Goal: Communication & Community: Answer question/provide support

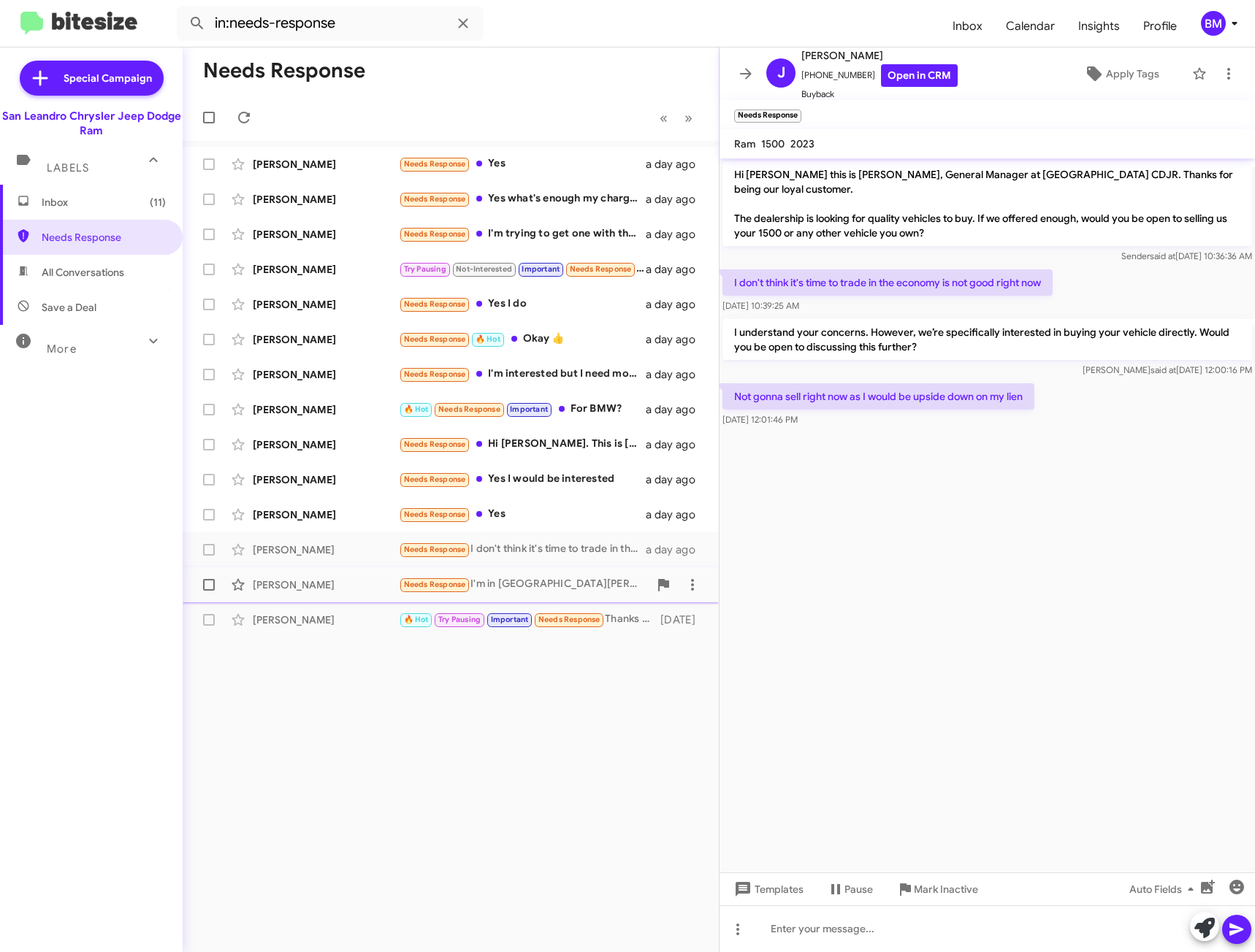
click at [545, 576] on div "Needs Response I'm in [GEOGRAPHIC_DATA][PERSON_NAME] so not easy to go there" at bounding box center [523, 584] width 249 height 17
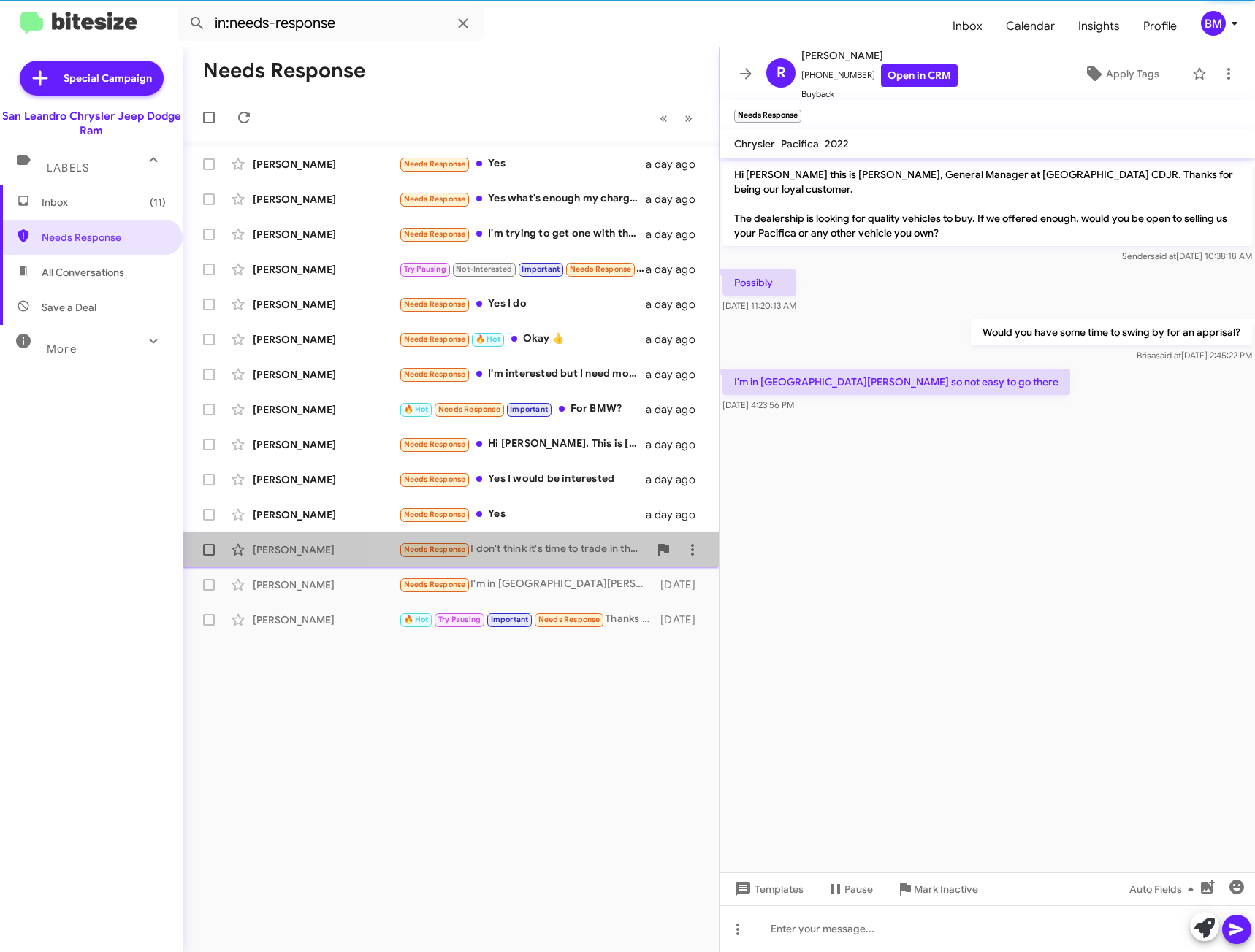
click at [547, 550] on div "Needs Response I don't think it's time to trade in the economy is not good righ…" at bounding box center [523, 550] width 249 height 17
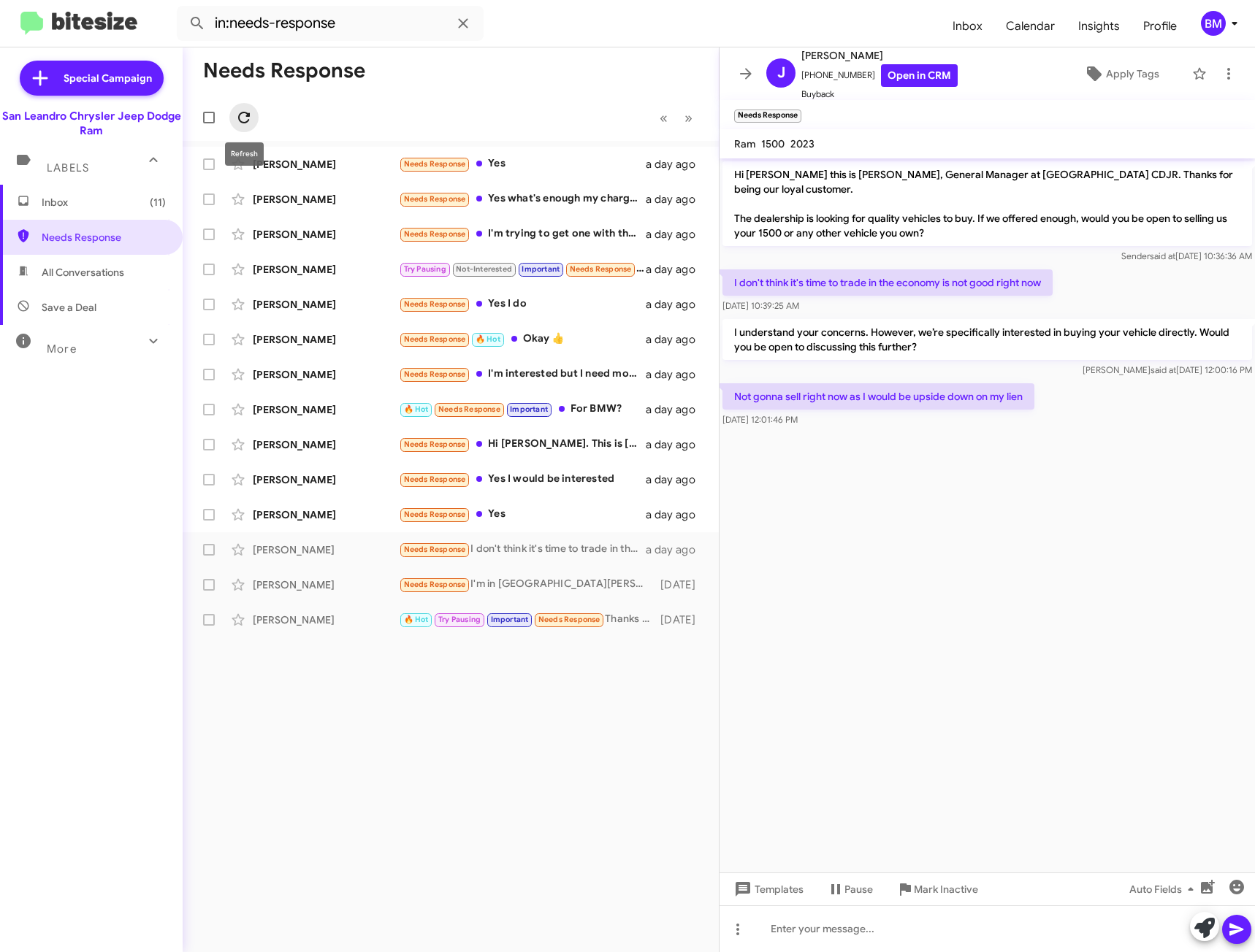
click at [248, 112] on icon at bounding box center [243, 117] width 17 height 17
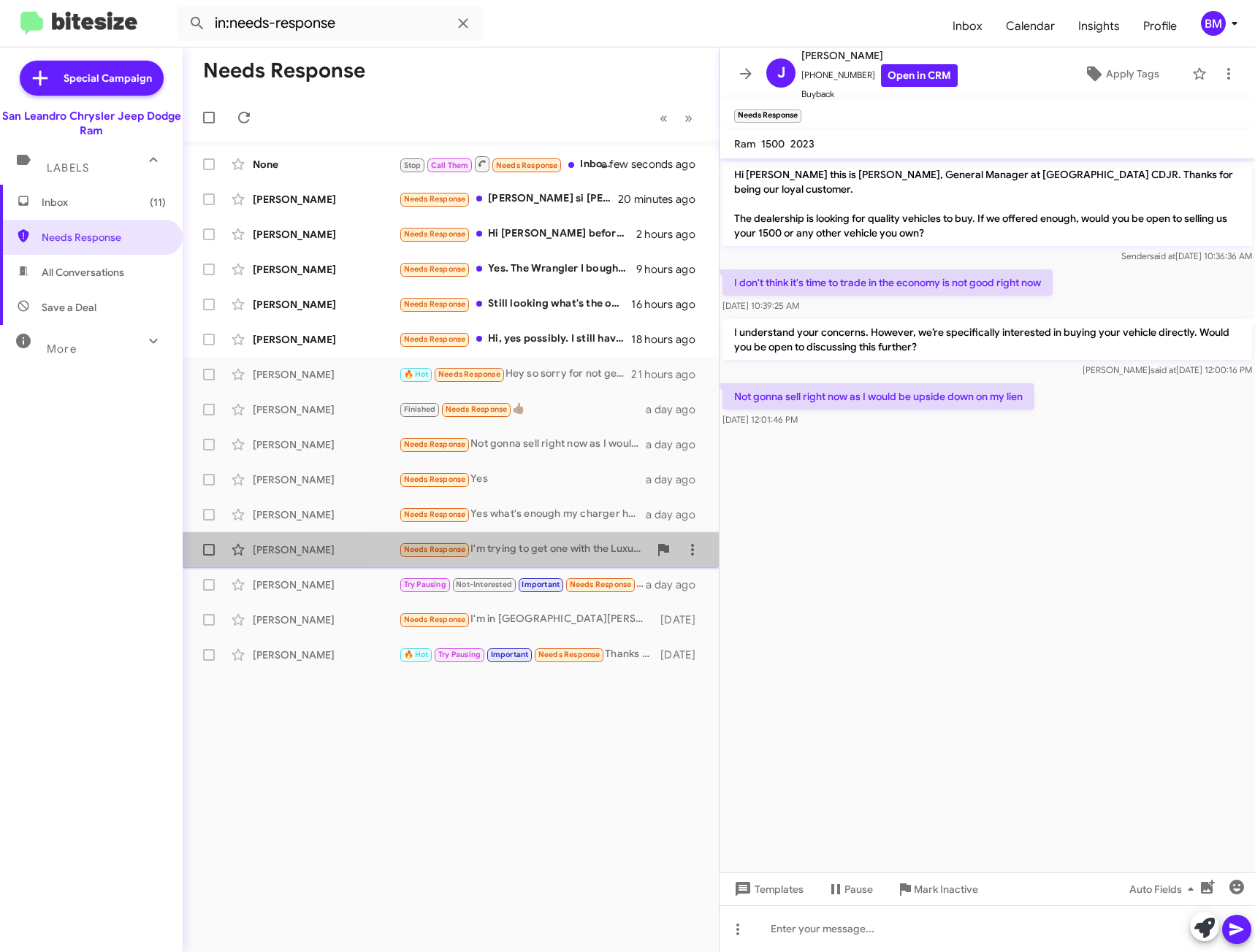
click at [593, 543] on div "Needs Response I'm trying to get one with the Luxury II package and around $600…" at bounding box center [523, 550] width 249 height 17
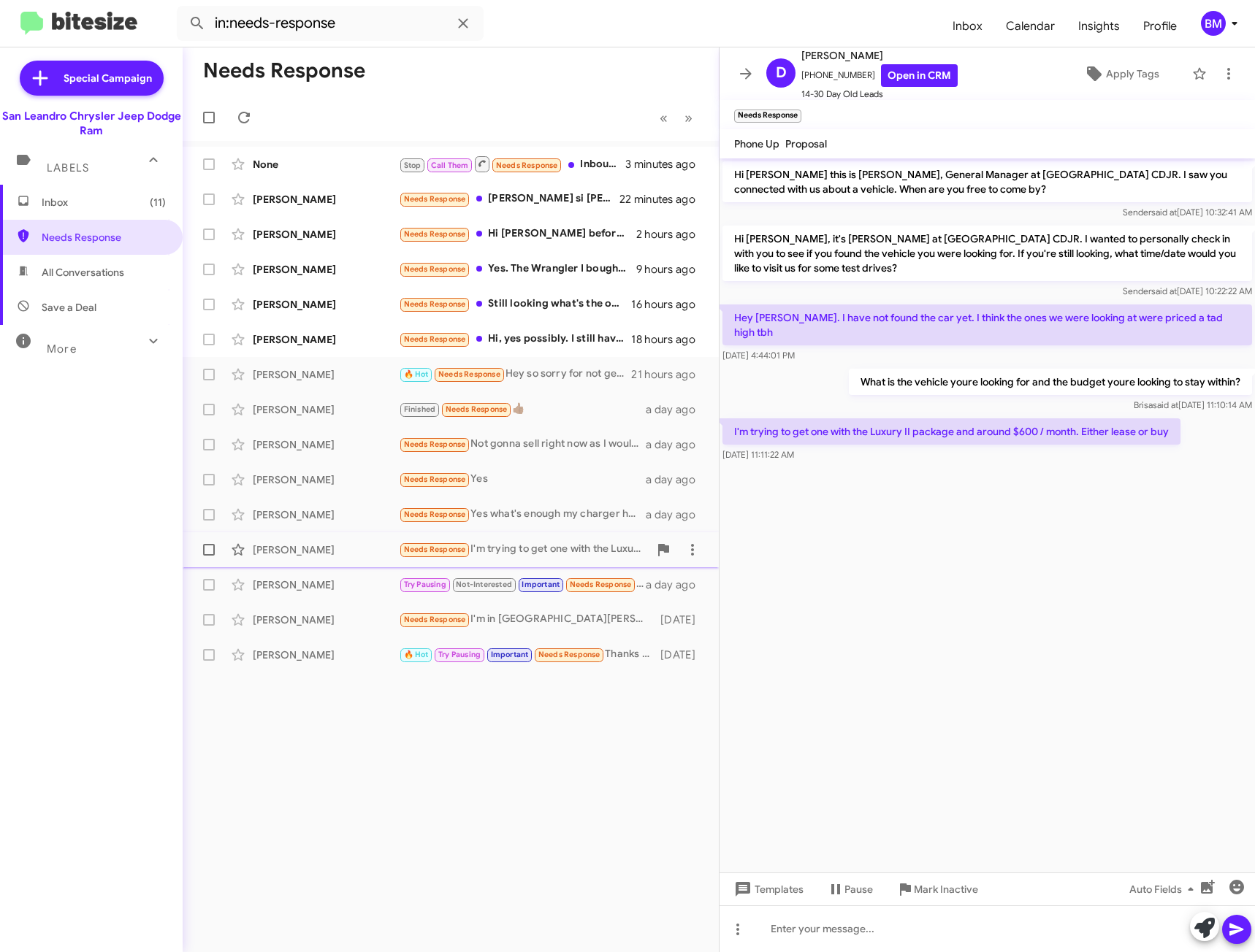
click at [566, 556] on div "Needs Response I'm trying to get one with the Luxury II package and around $600…" at bounding box center [523, 550] width 249 height 17
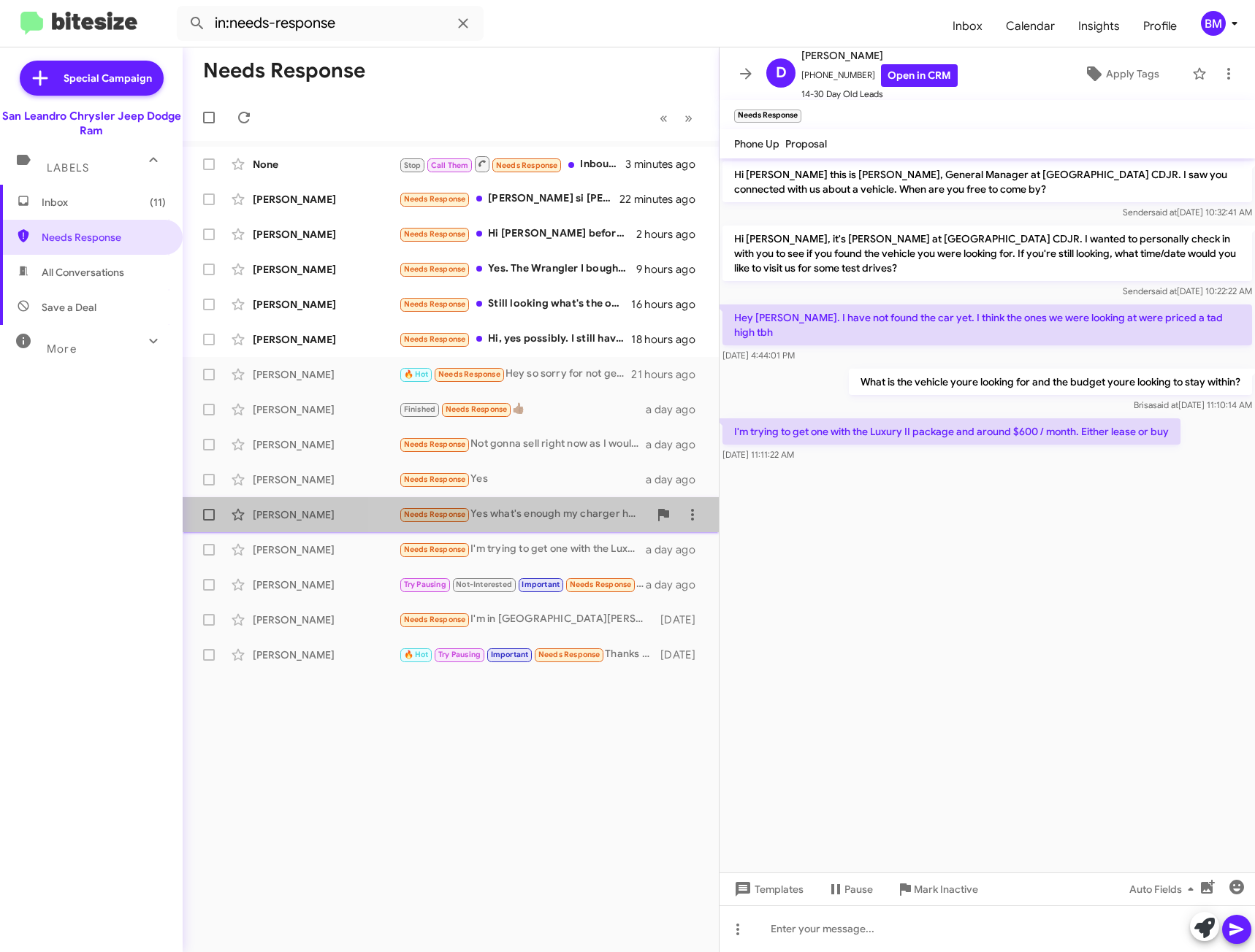
click at [543, 509] on div "Needs Response Yes what's enough my charger has 28792 miles and is in great con…" at bounding box center [523, 515] width 249 height 17
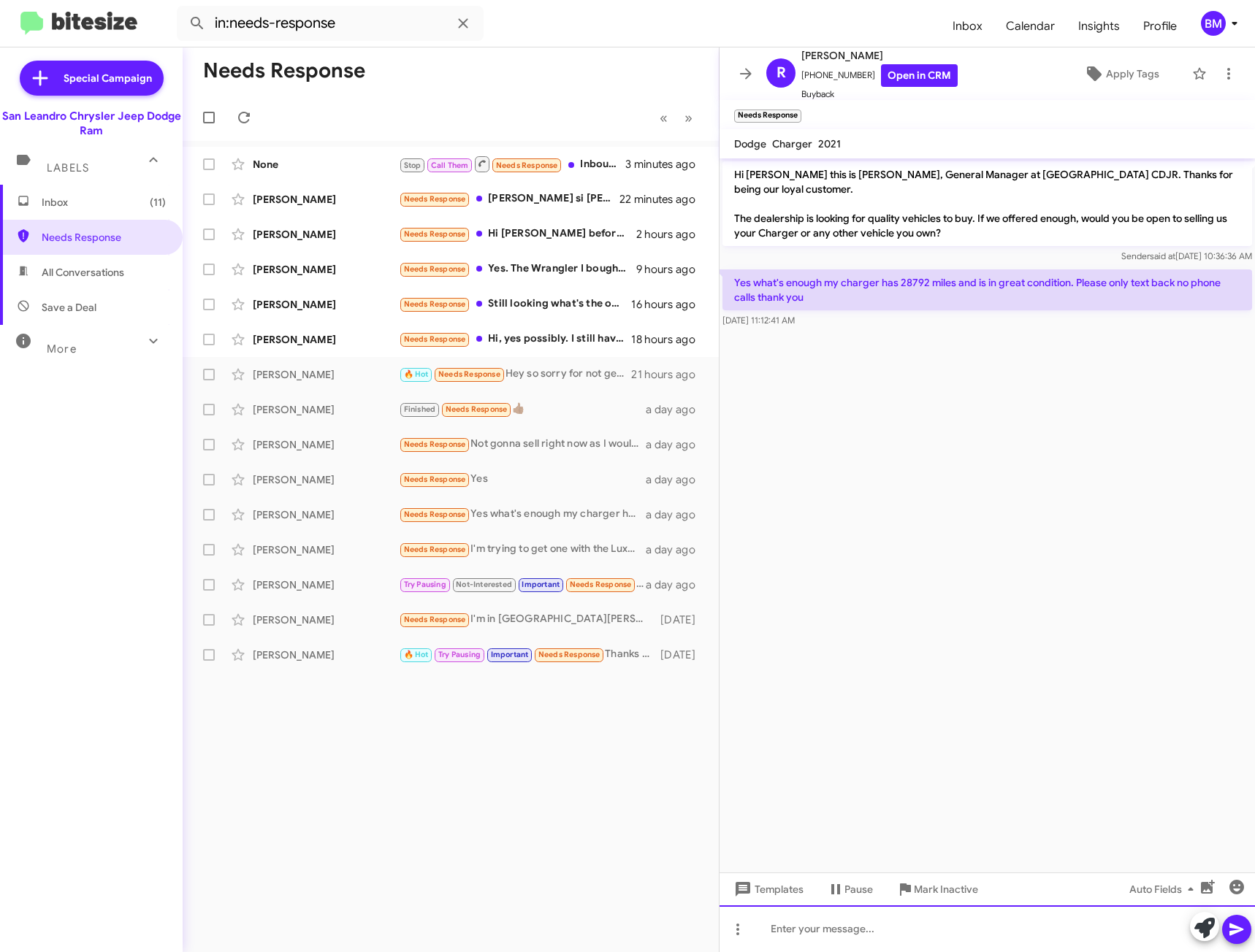
click at [850, 927] on div at bounding box center [987, 929] width 535 height 47
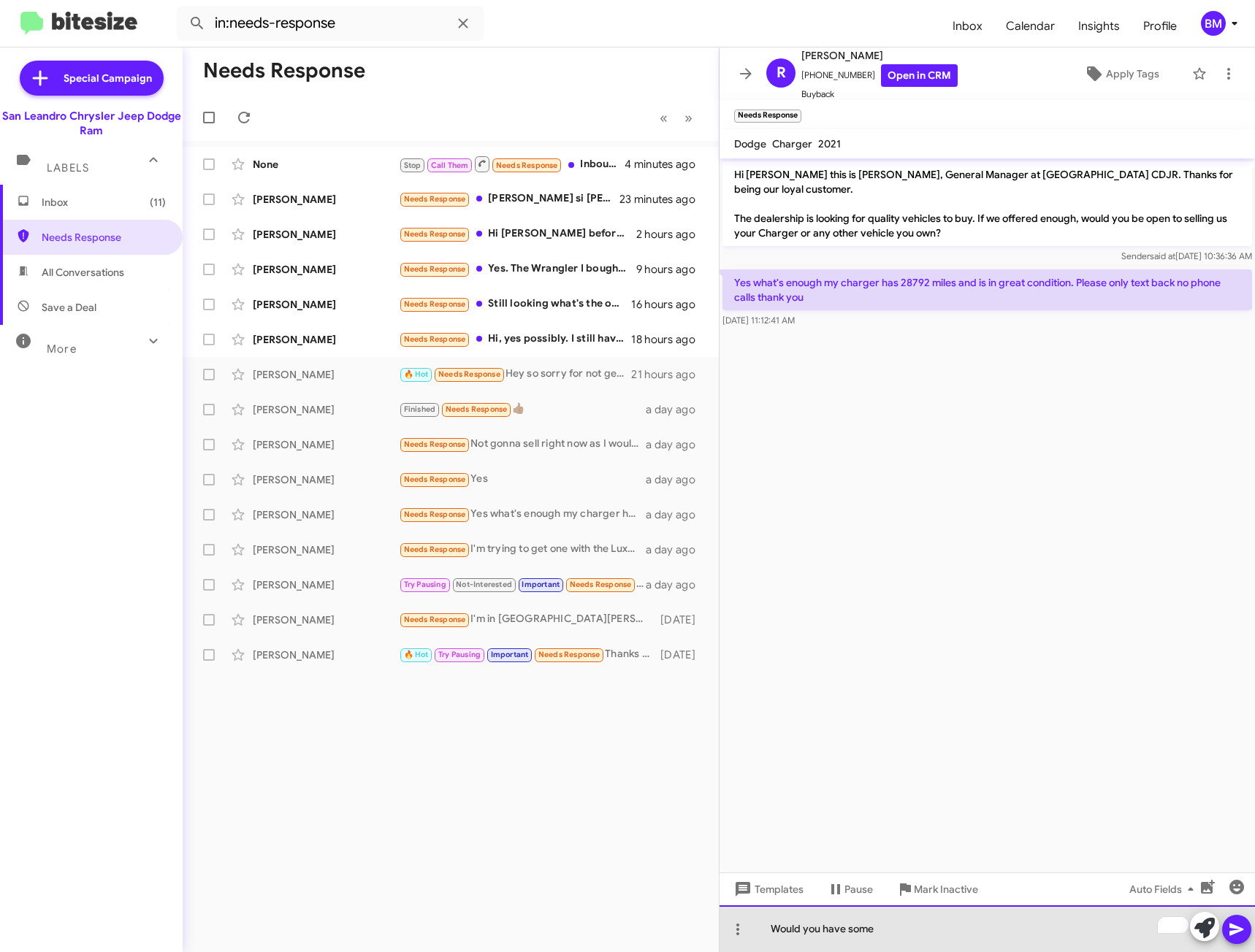
click at [905, 927] on div "Would you have some" at bounding box center [987, 929] width 535 height 47
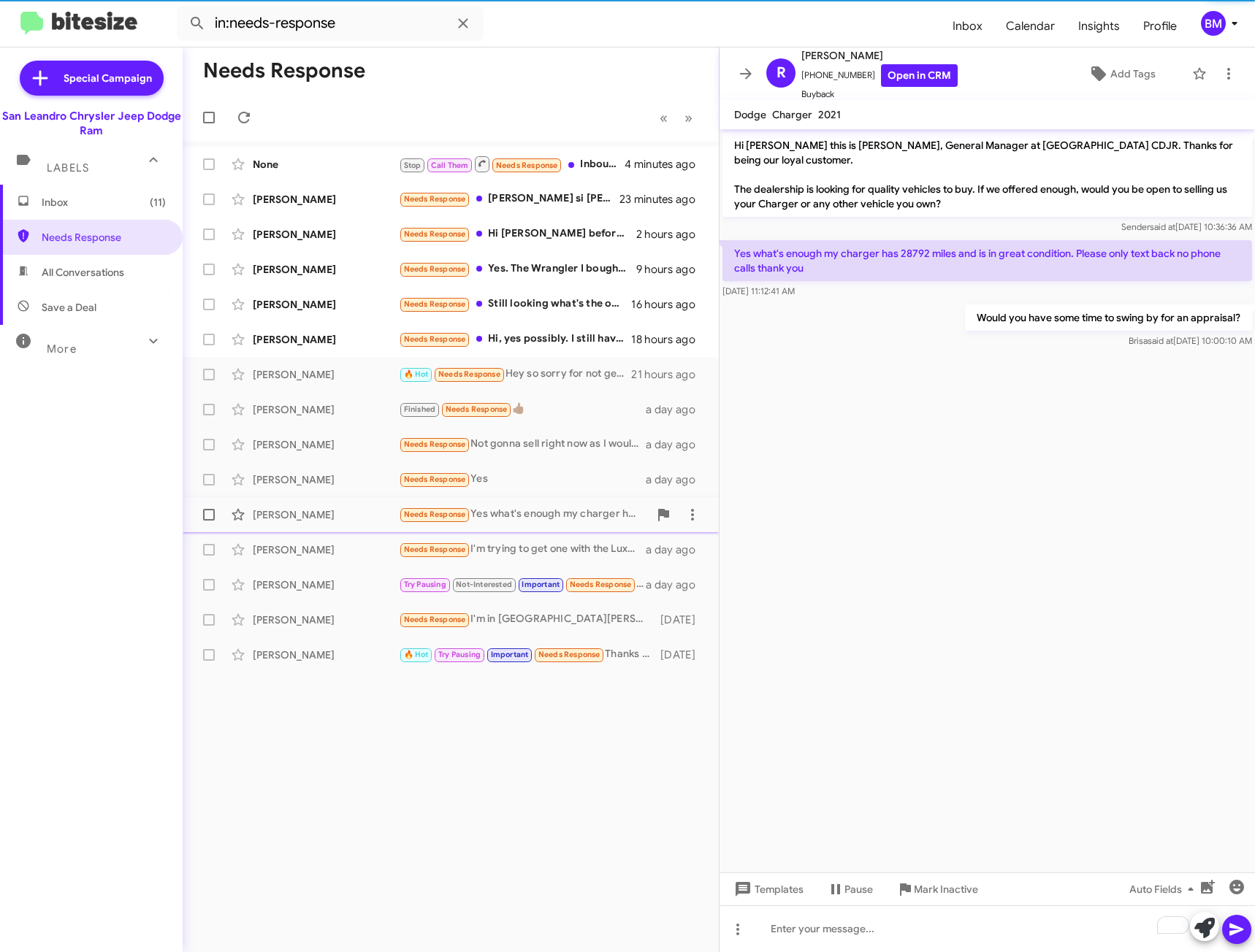
click at [516, 512] on div "Needs Response Yes what's enough my charger has 28792 miles and is in great con…" at bounding box center [523, 515] width 249 height 17
click at [526, 481] on div "Needs Response Yes" at bounding box center [523, 479] width 249 height 17
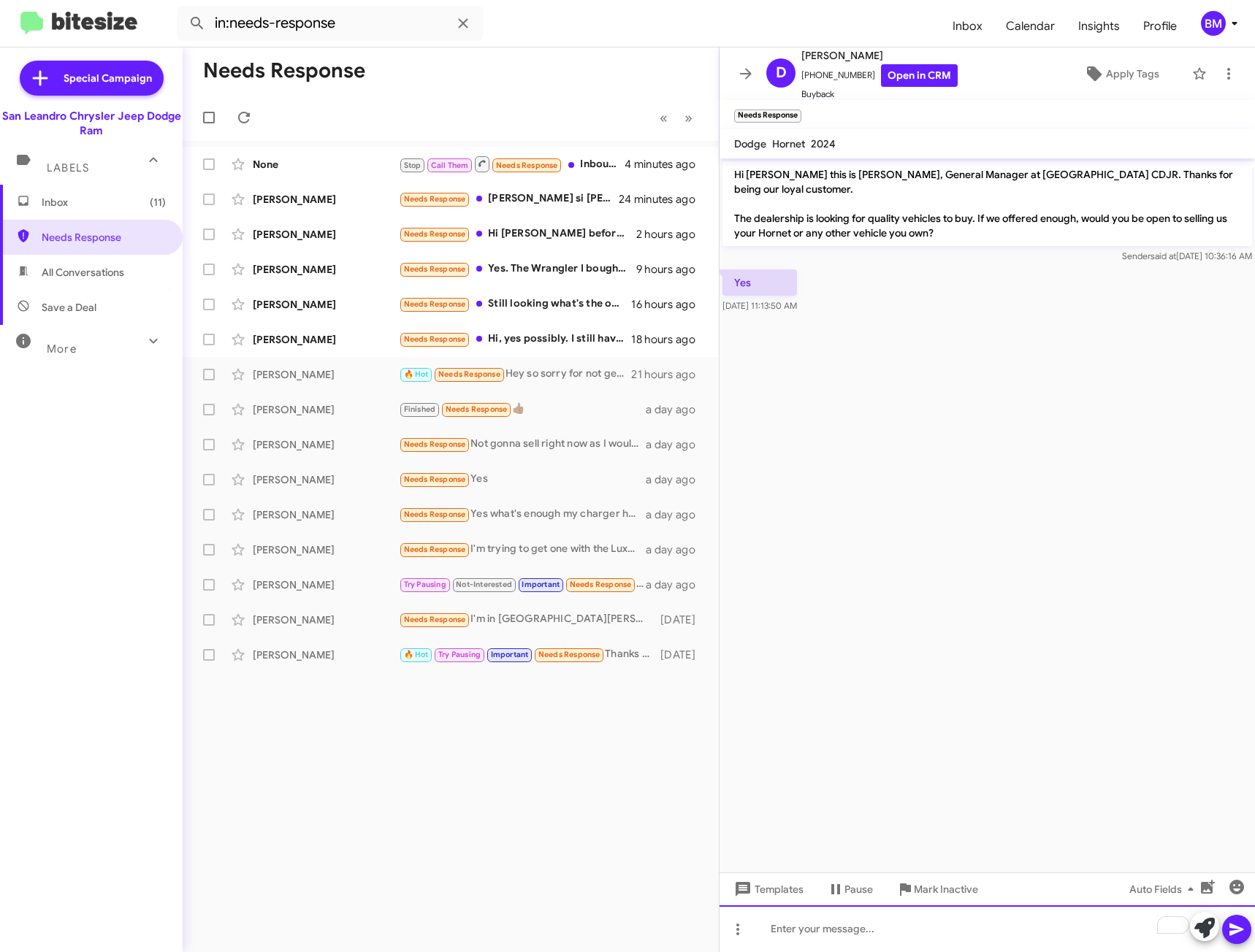
click at [846, 935] on div "To enrich screen reader interactions, please activate Accessibility in Grammarl…" at bounding box center [987, 929] width 535 height 47
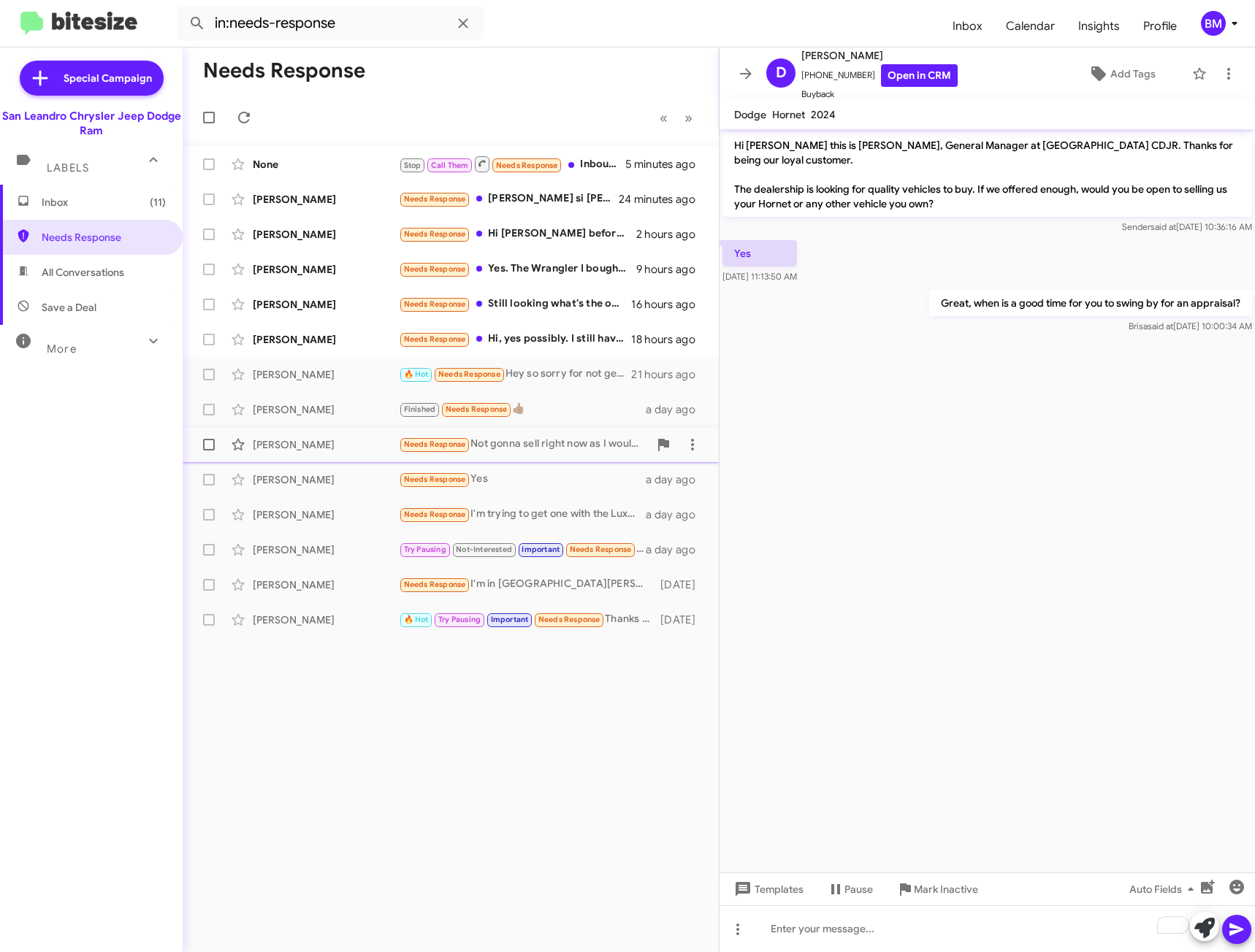
click at [538, 437] on div "Needs Response Not gonna sell right now as I would be upside down on my lien" at bounding box center [523, 444] width 249 height 17
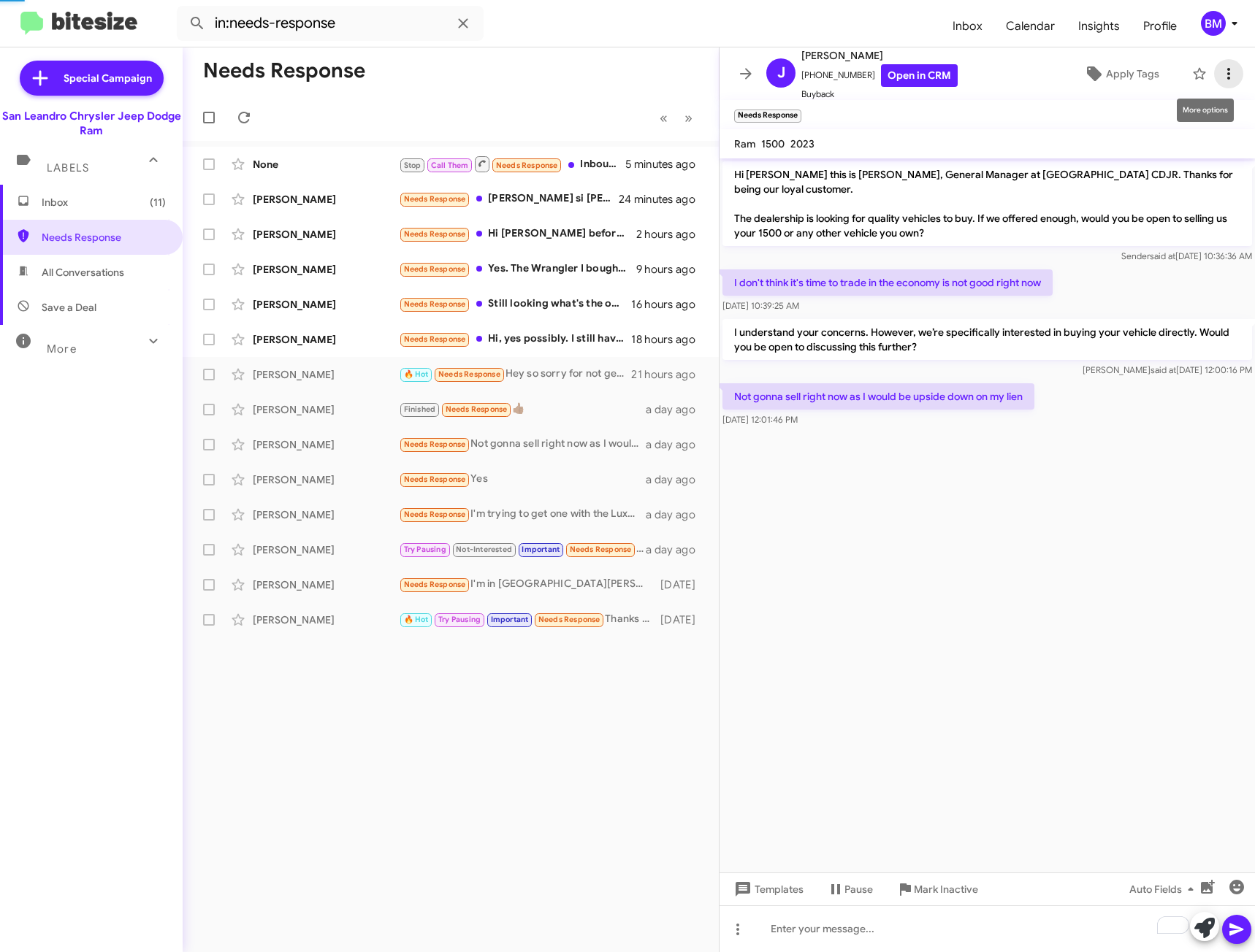
click at [1220, 76] on icon at bounding box center [1228, 74] width 17 height 17
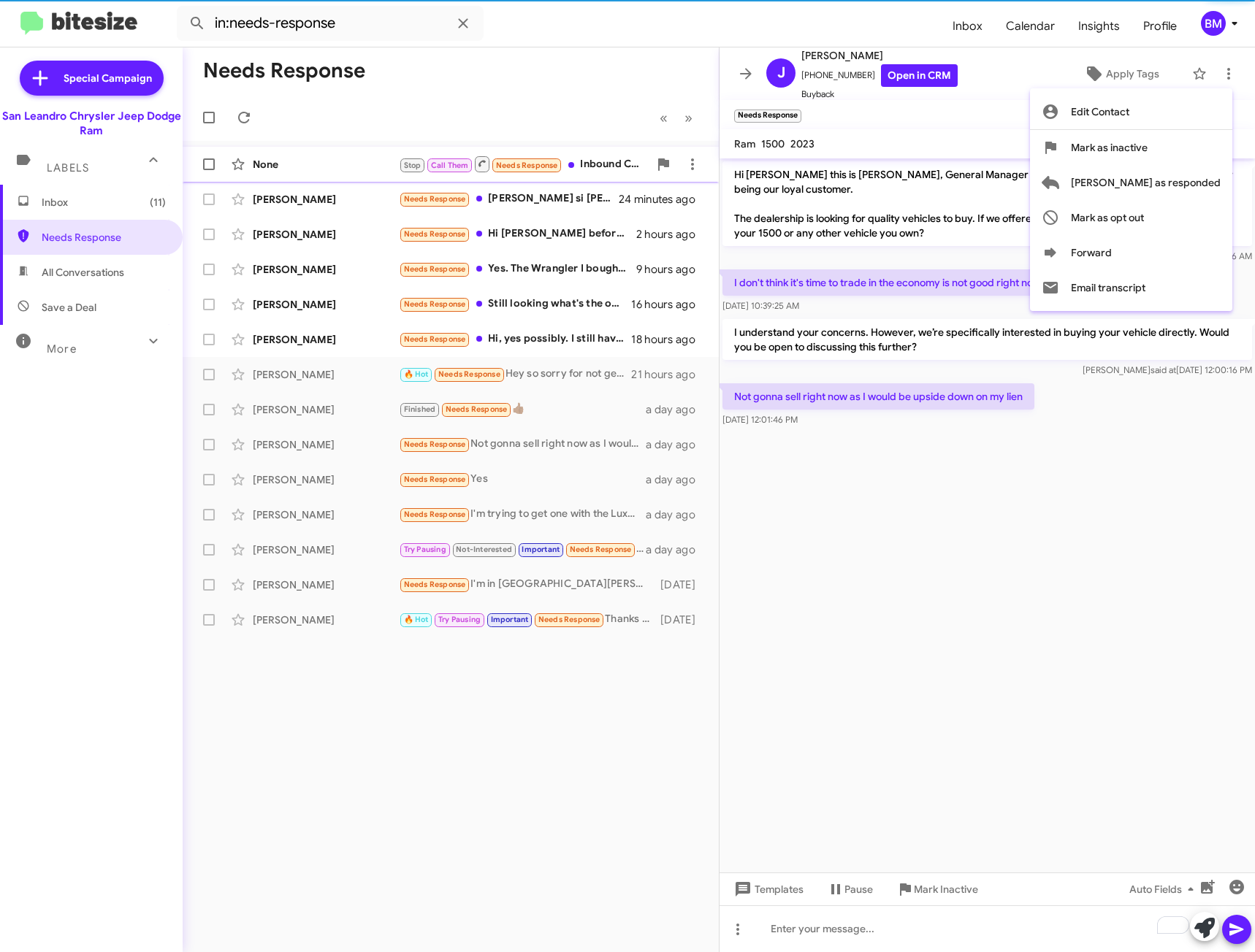
click at [1178, 177] on span "[PERSON_NAME] as responded" at bounding box center [1145, 183] width 149 height 35
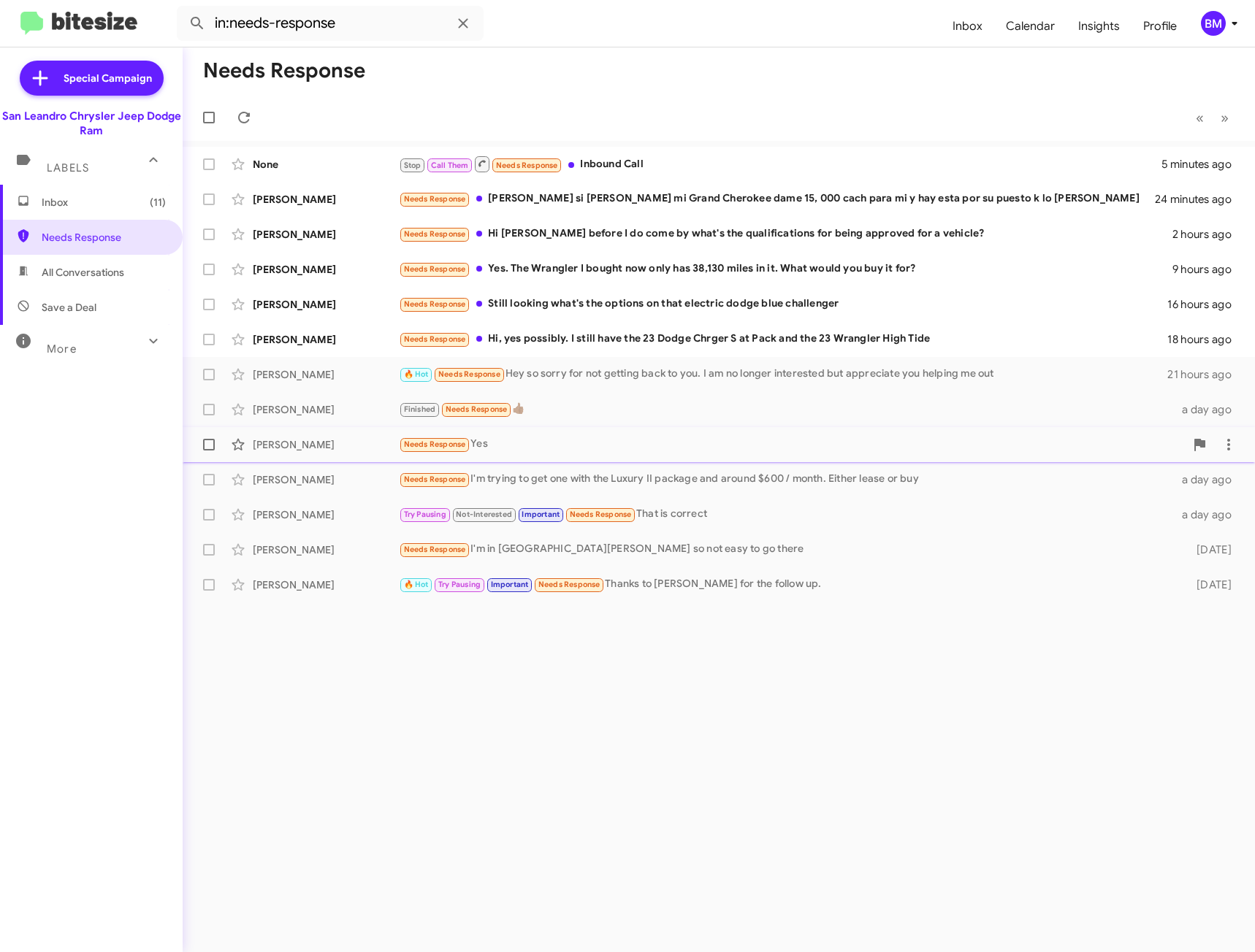
click at [670, 443] on div "Needs Response Yes" at bounding box center [792, 444] width 786 height 17
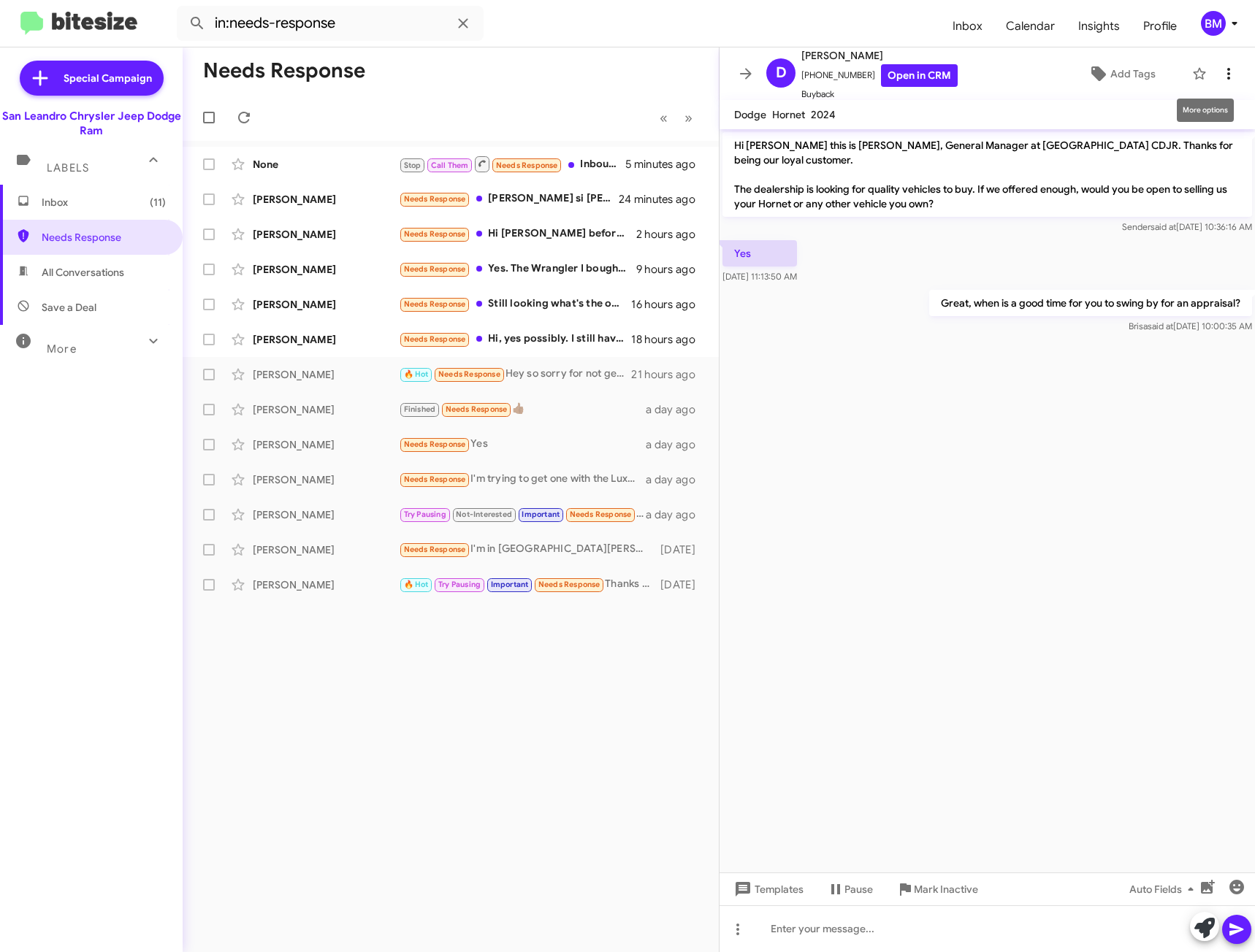
click at [1222, 77] on icon at bounding box center [1228, 74] width 17 height 17
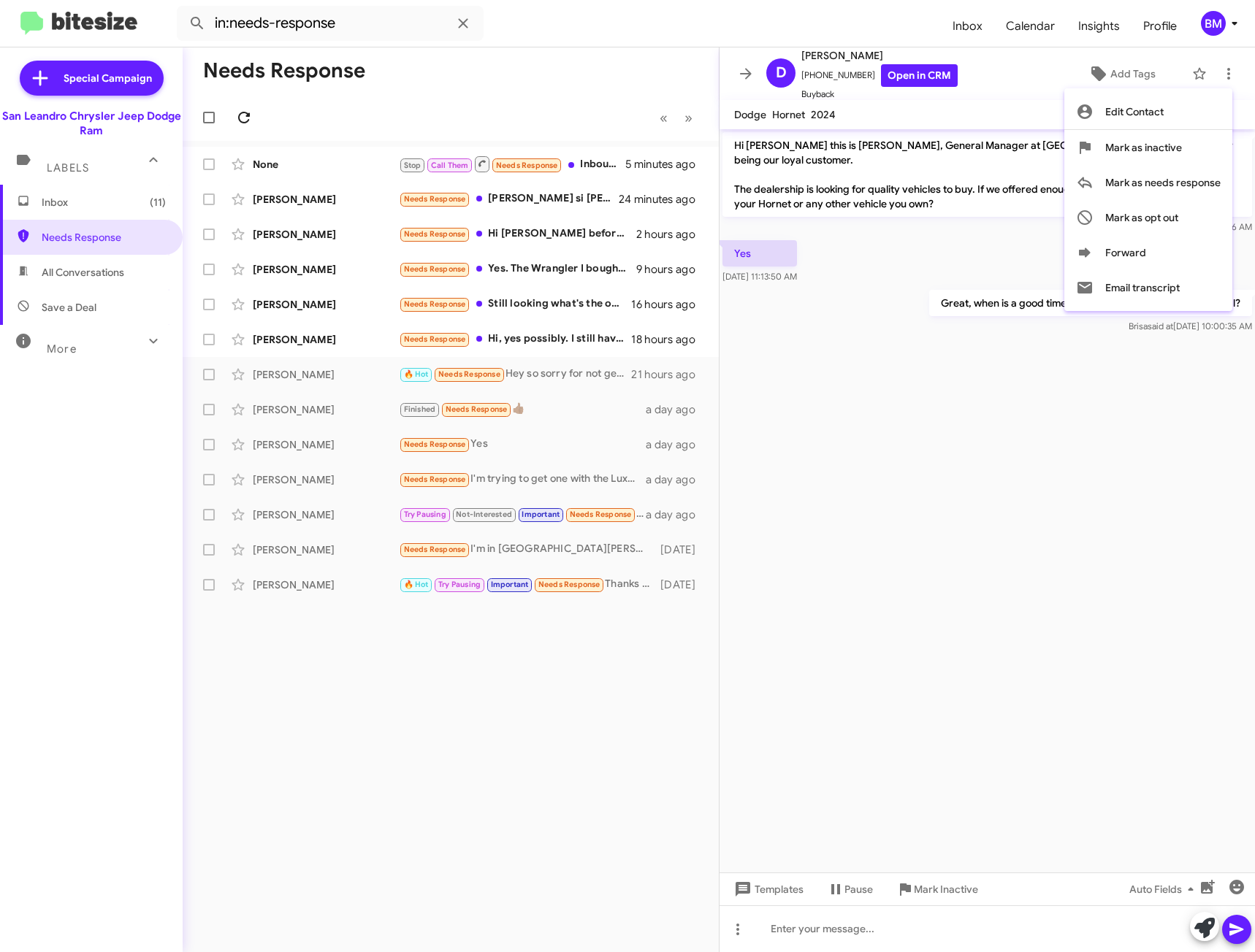
click at [241, 117] on div at bounding box center [627, 476] width 1255 height 952
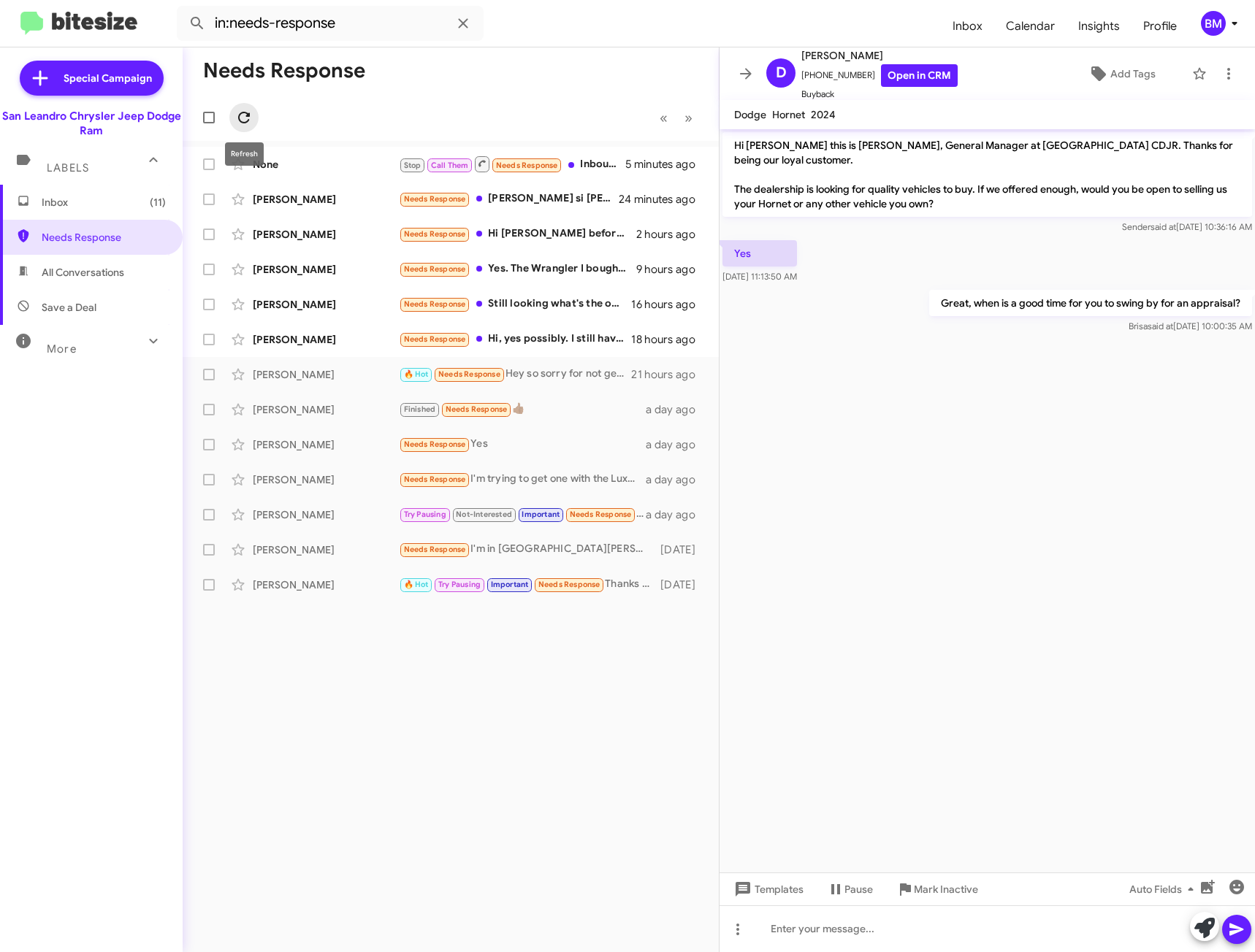
click at [241, 117] on icon at bounding box center [243, 117] width 17 height 17
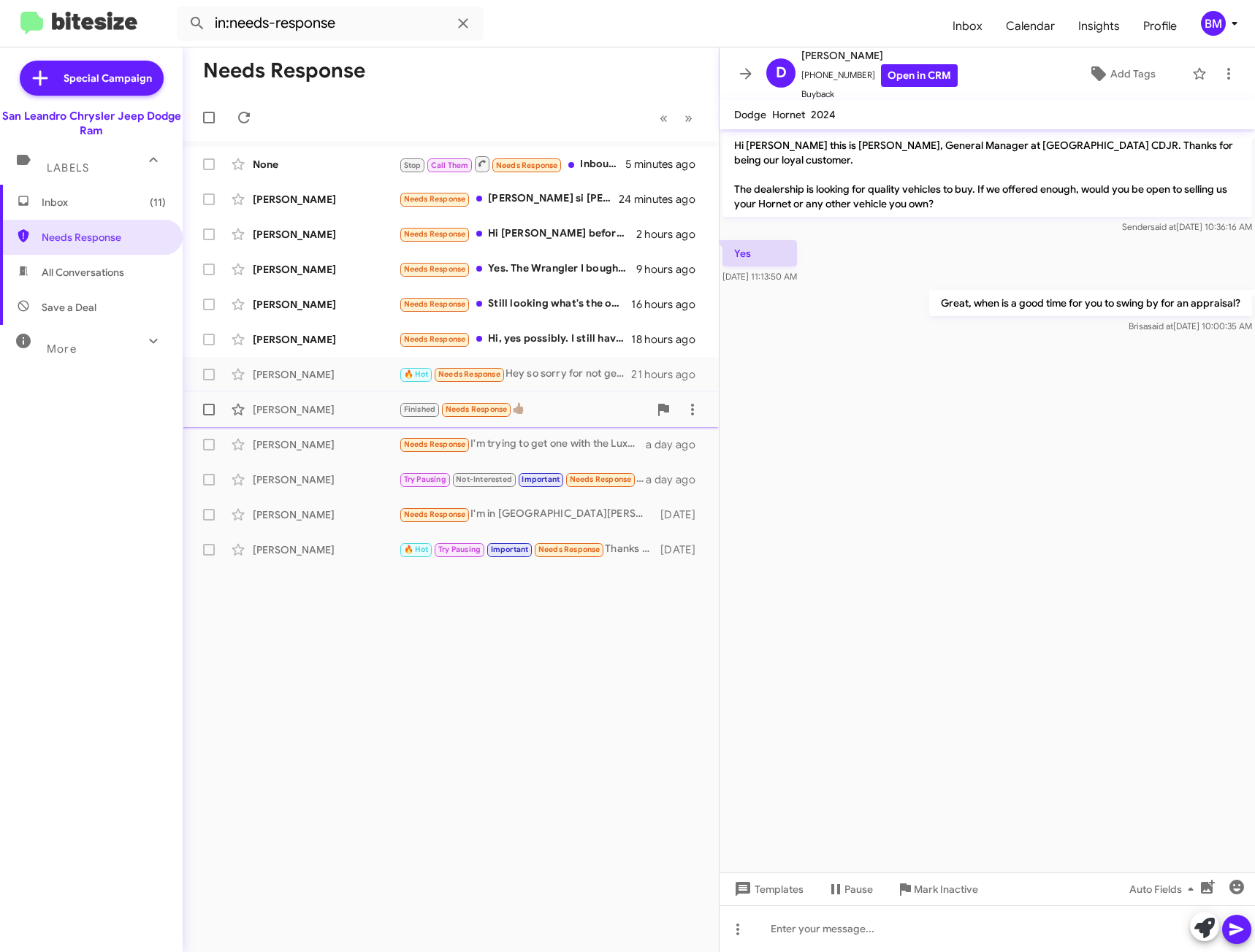
click at [570, 402] on div "Finished Needs Response 👍🏾" at bounding box center [523, 409] width 249 height 17
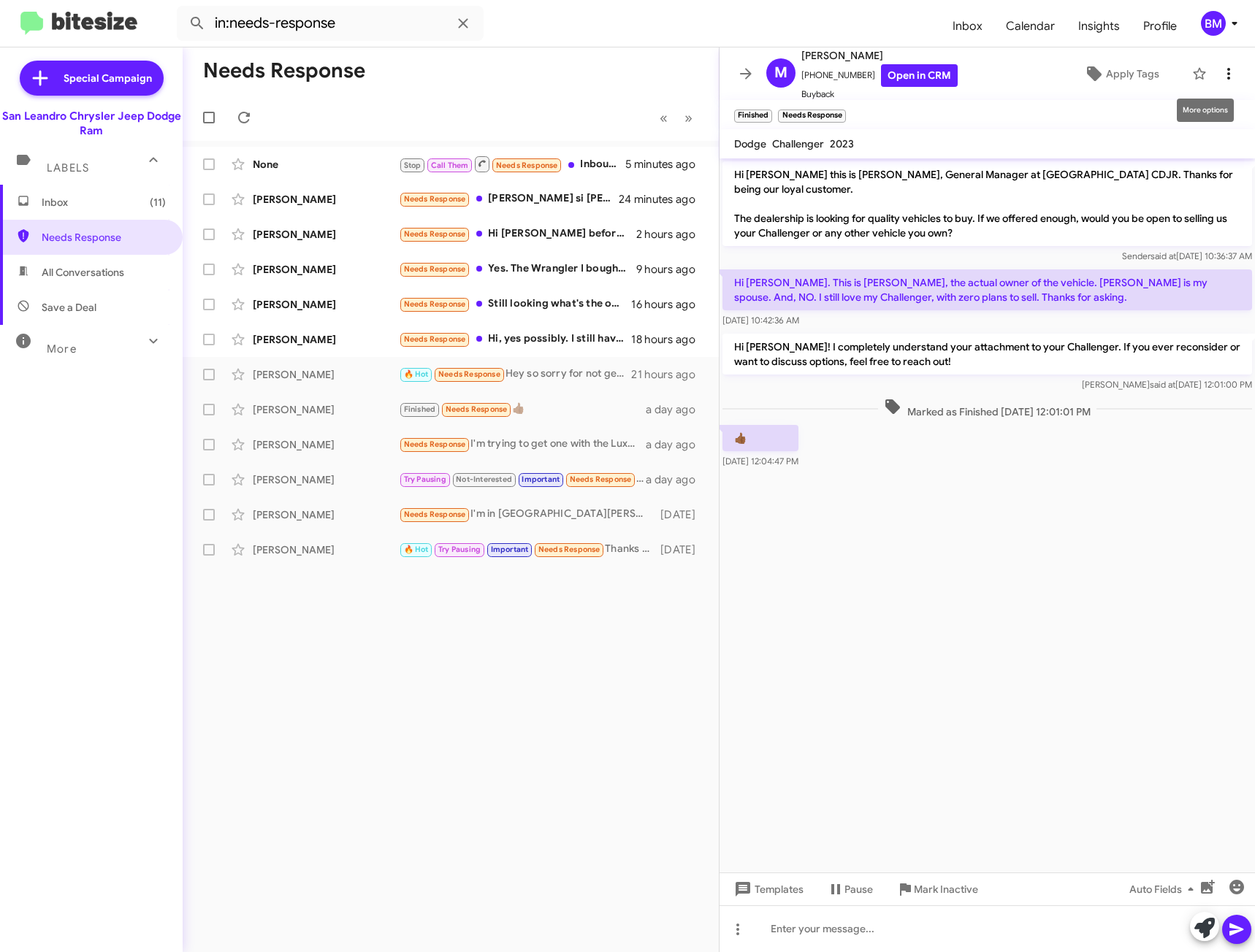
click at [1223, 73] on icon at bounding box center [1228, 74] width 17 height 17
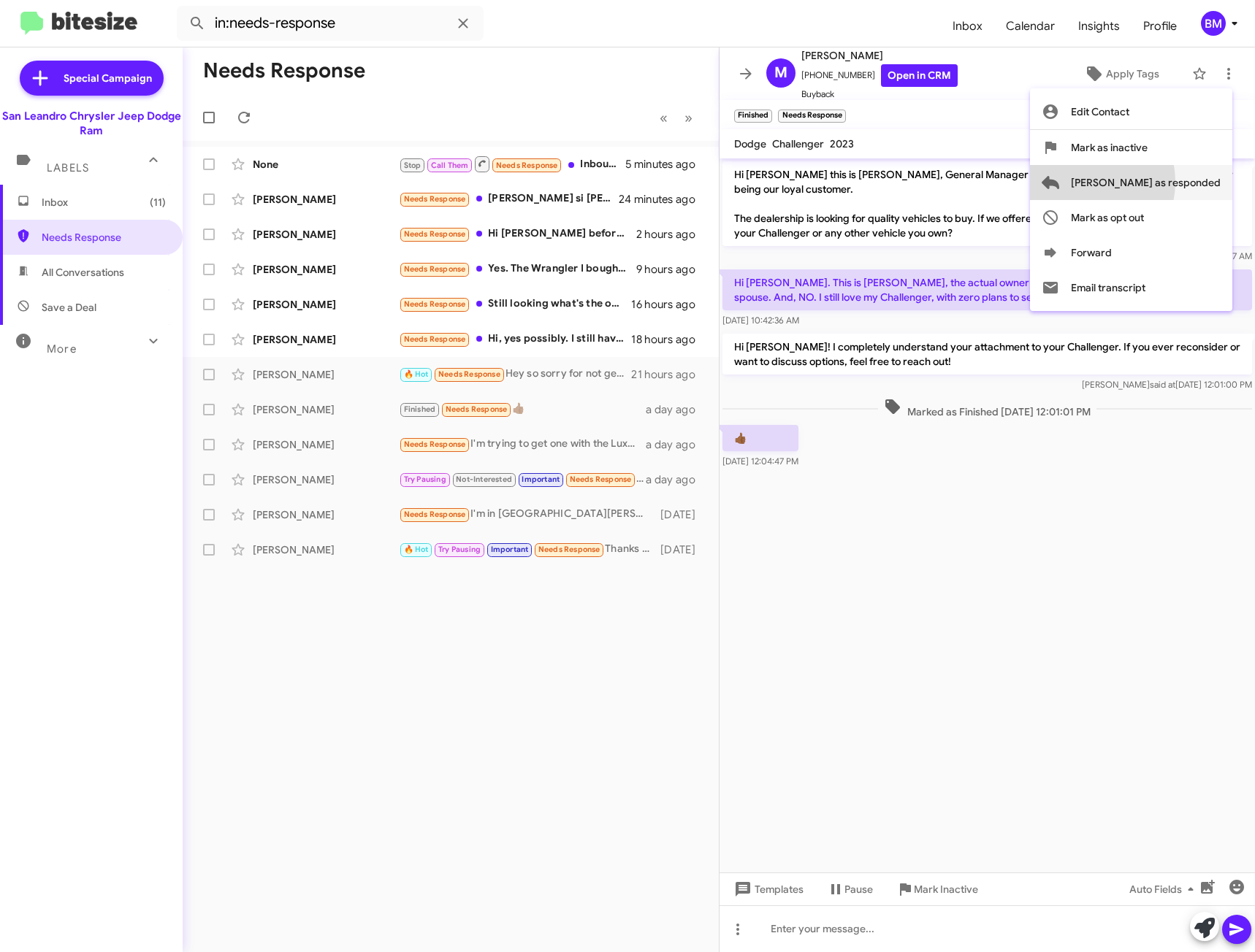
click at [1140, 182] on span "[PERSON_NAME] as responded" at bounding box center [1145, 183] width 149 height 35
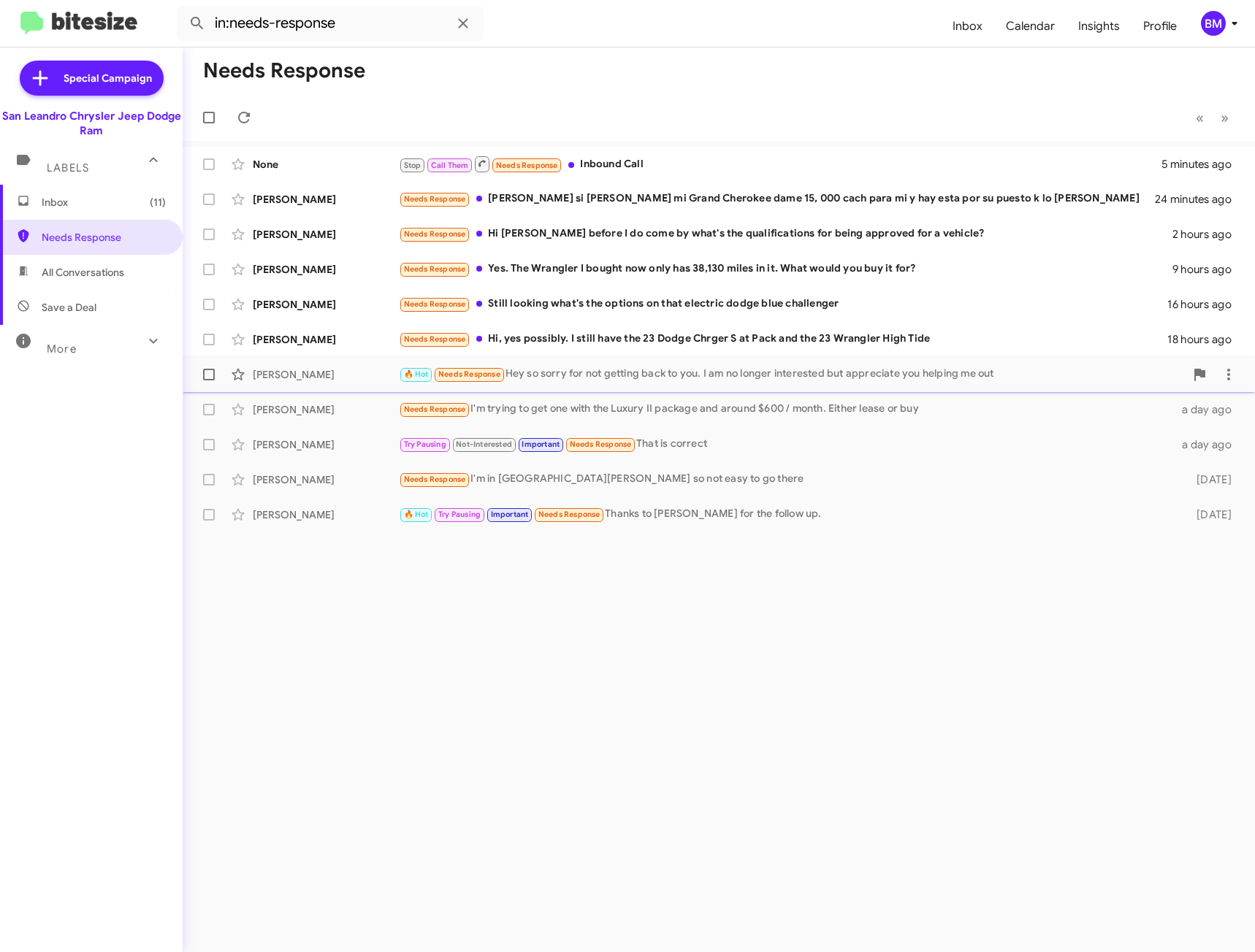
click at [569, 371] on div "🔥 Hot Needs Response Hey so sorry for not getting back to you. I am no longer i…" at bounding box center [792, 374] width 786 height 17
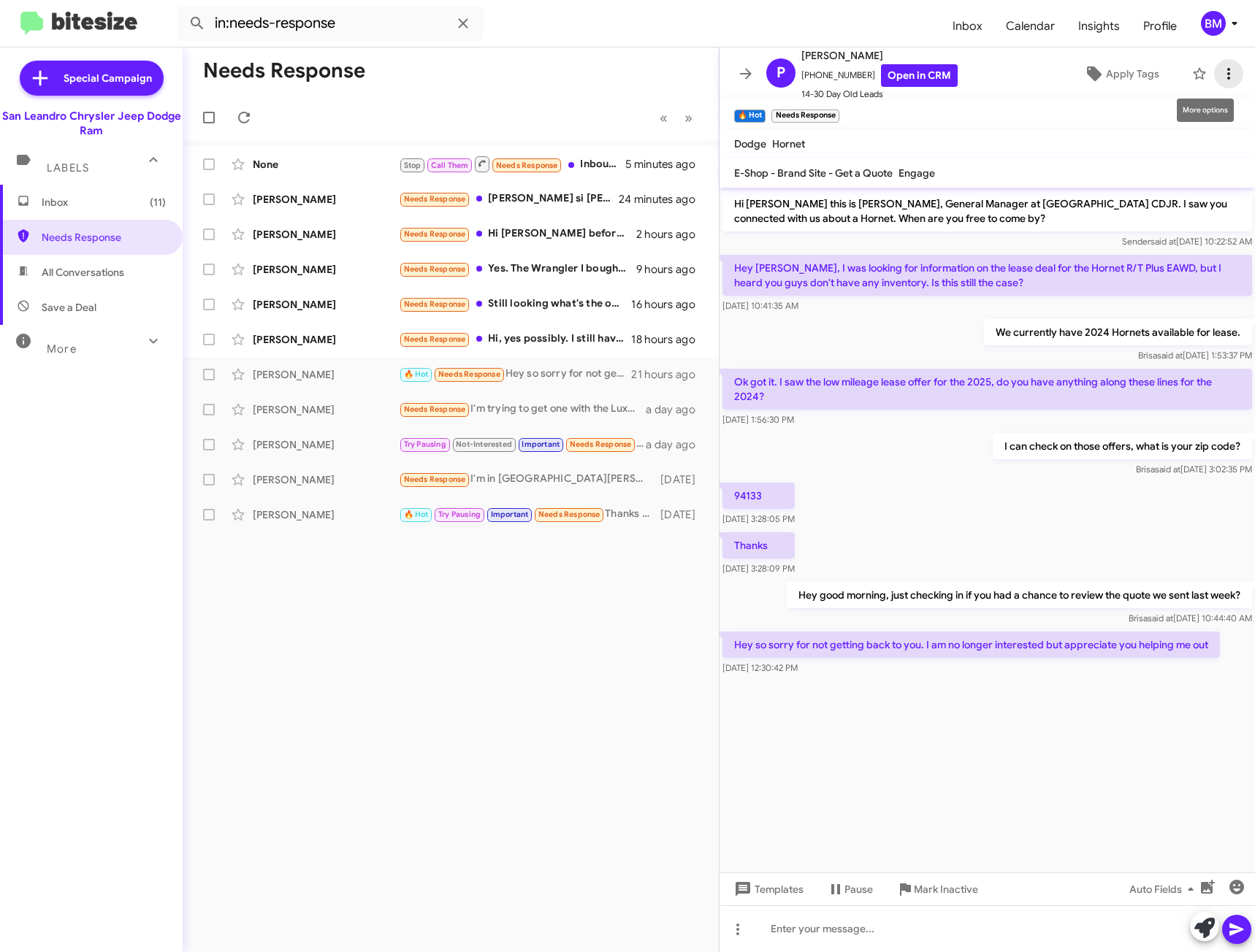
click at [1220, 69] on icon at bounding box center [1228, 74] width 17 height 17
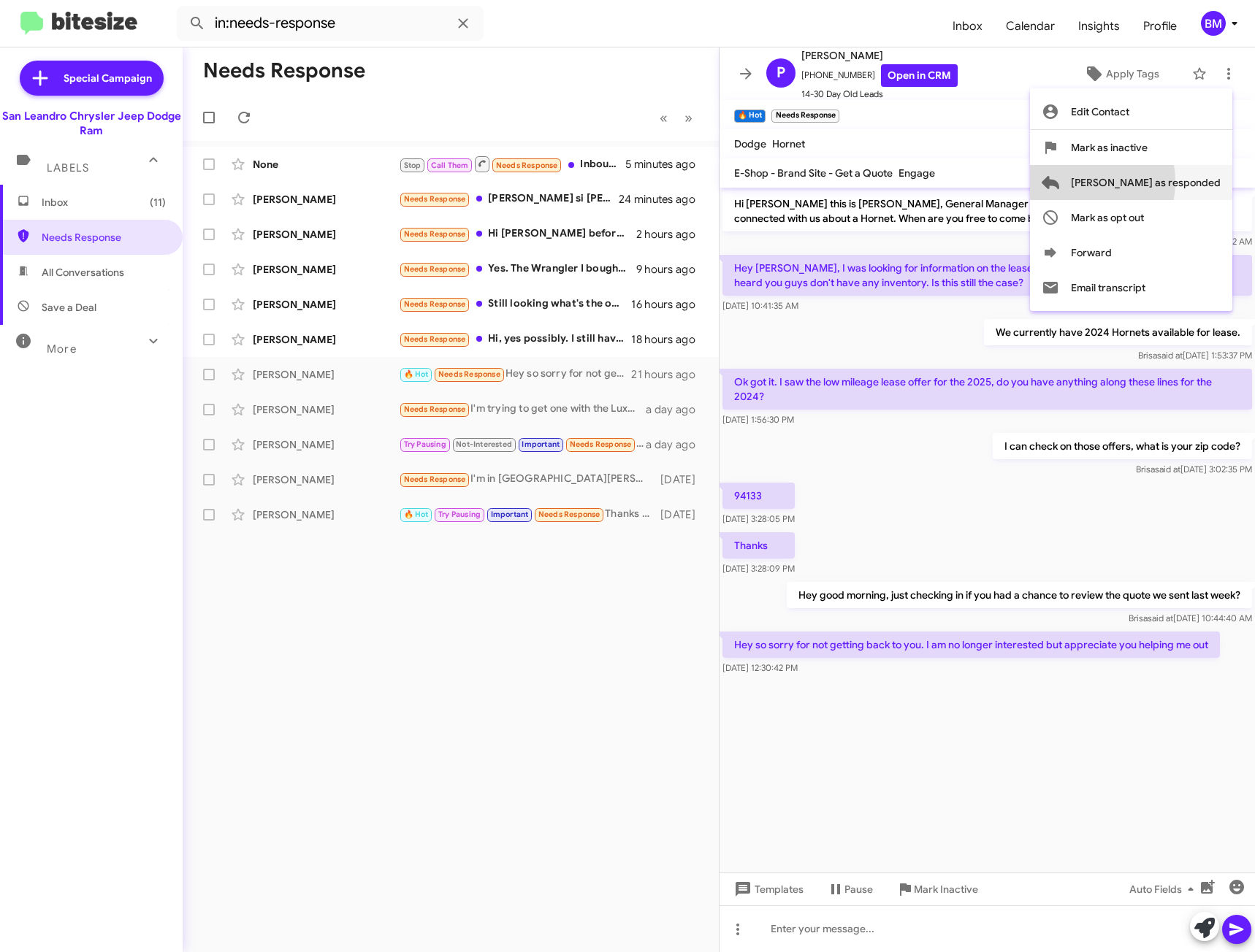
click at [1131, 182] on span "[PERSON_NAME] as responded" at bounding box center [1145, 183] width 149 height 35
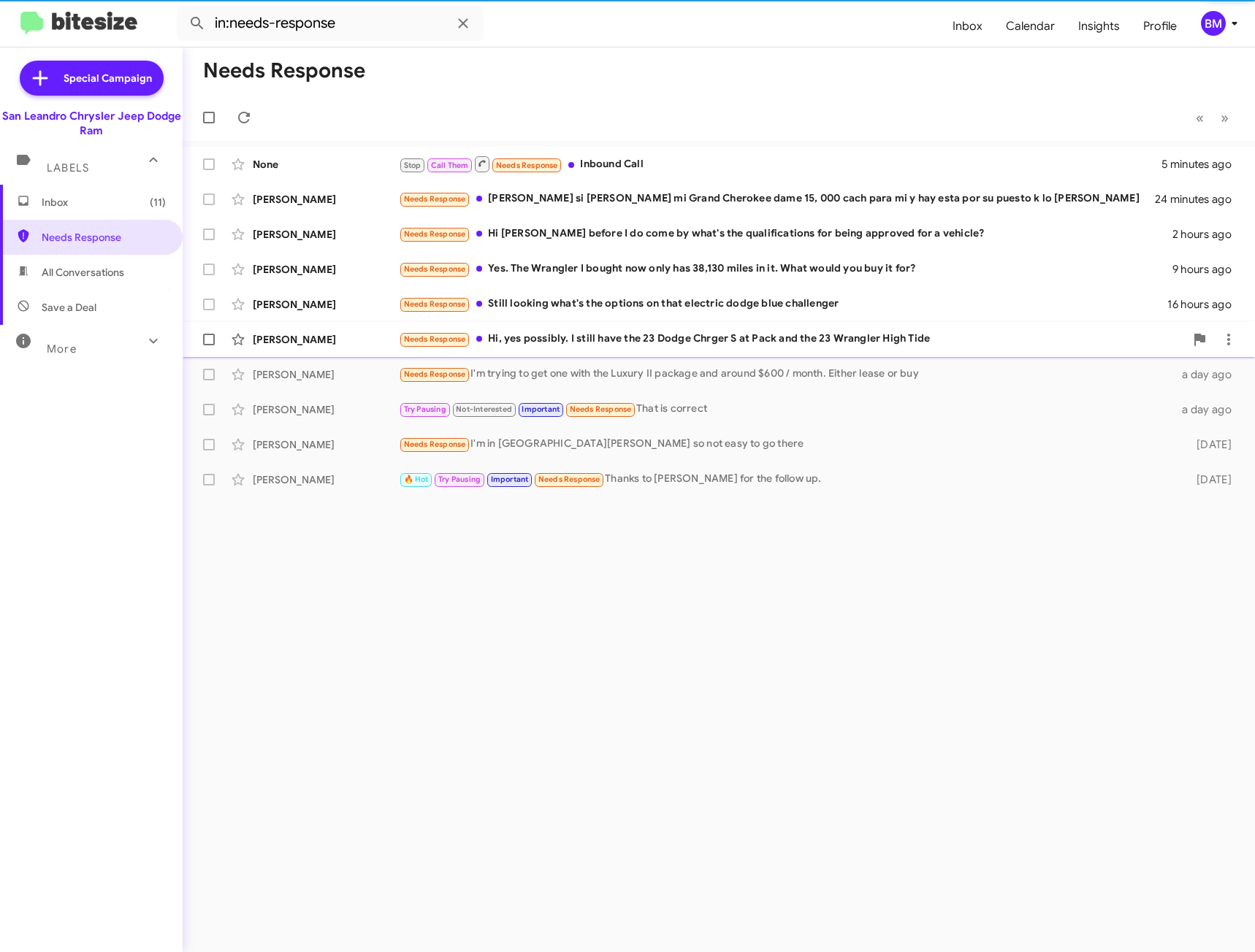
click at [566, 338] on div "Needs Response Hi, yes possibly. I still have the 23 Dodge Chrger S at Pack and…" at bounding box center [792, 339] width 786 height 17
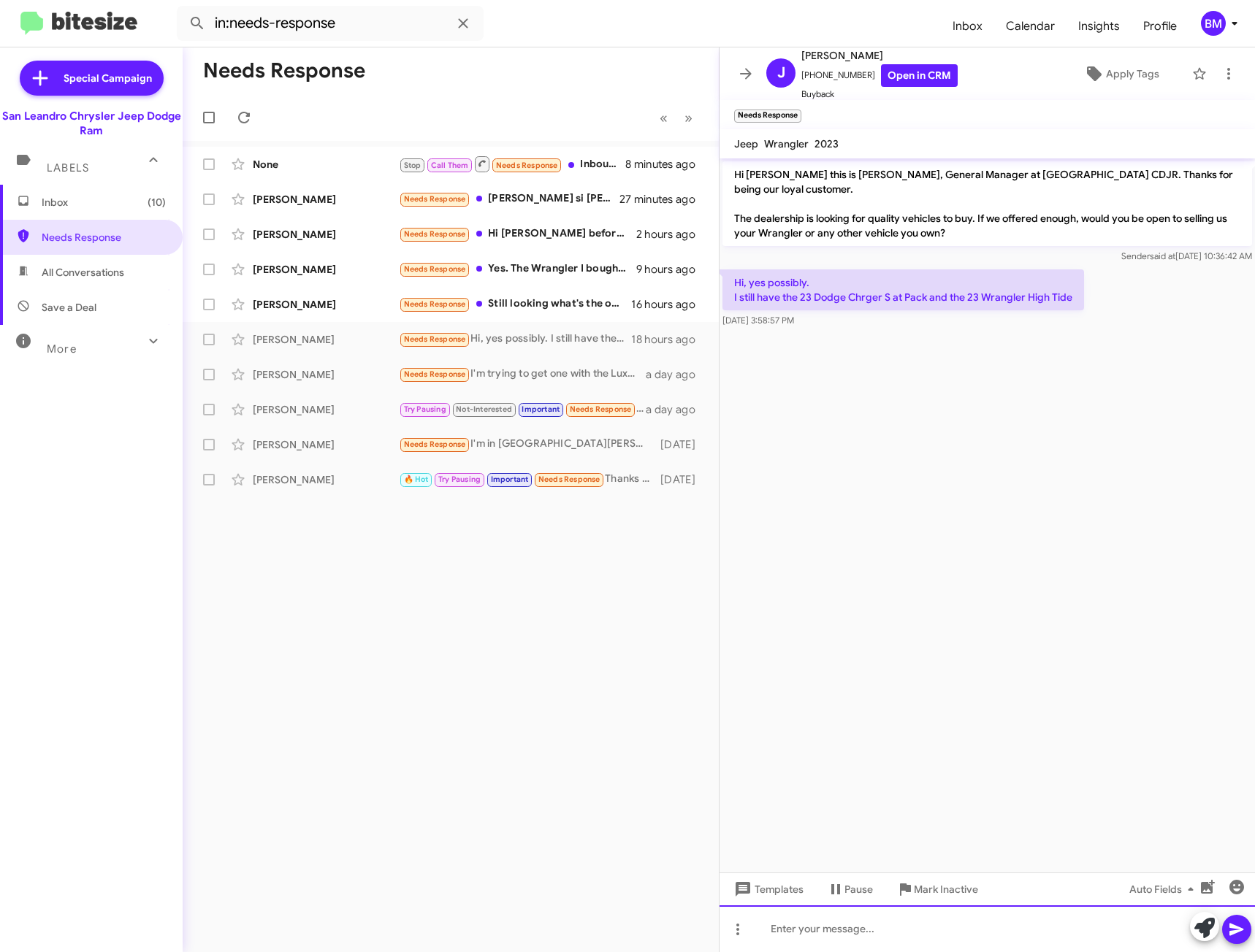
click at [839, 923] on div at bounding box center [987, 929] width 535 height 47
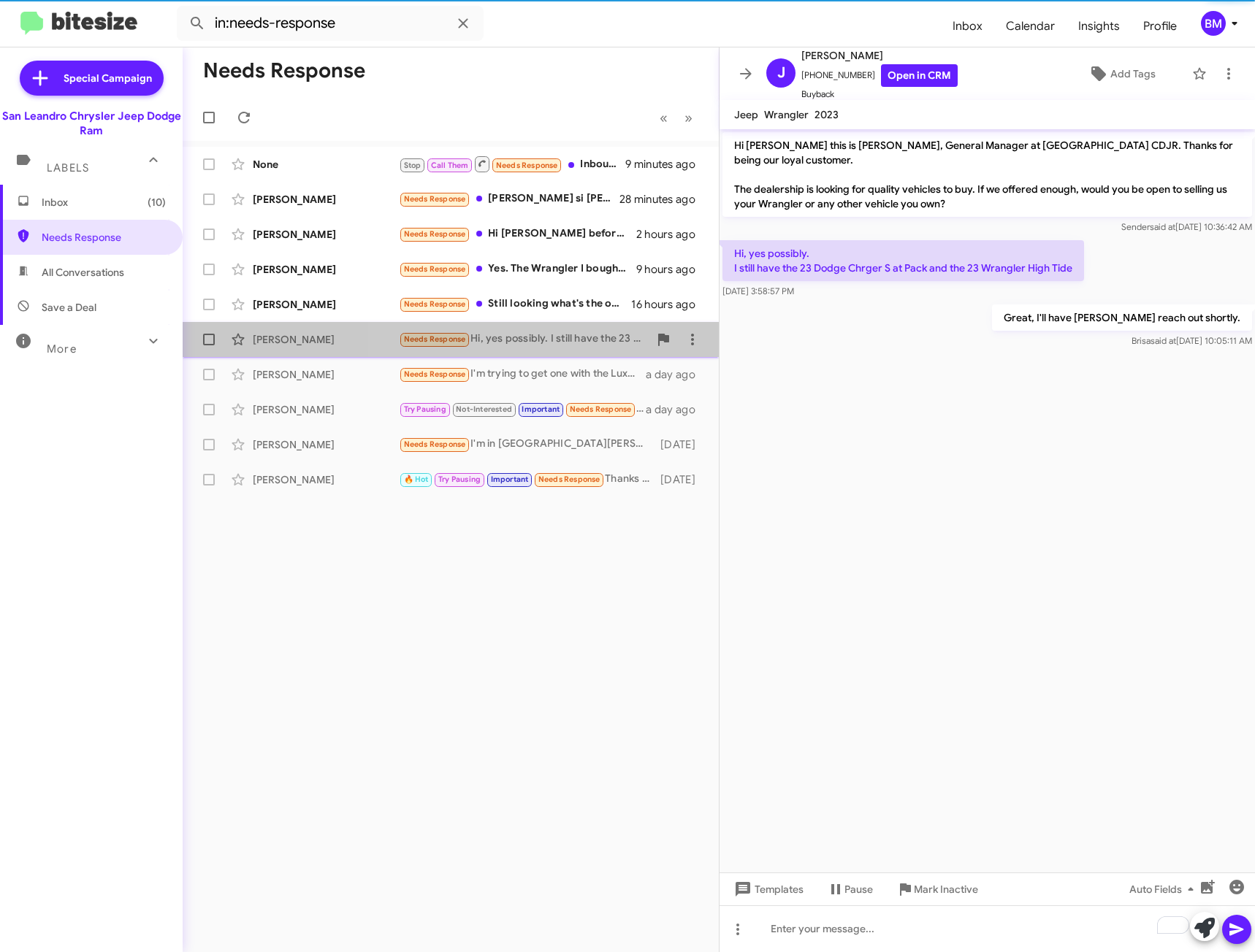
click at [530, 343] on div "Needs Response Hi, yes possibly. I still have the 23 Dodge Chrger S at Pack and…" at bounding box center [523, 339] width 249 height 17
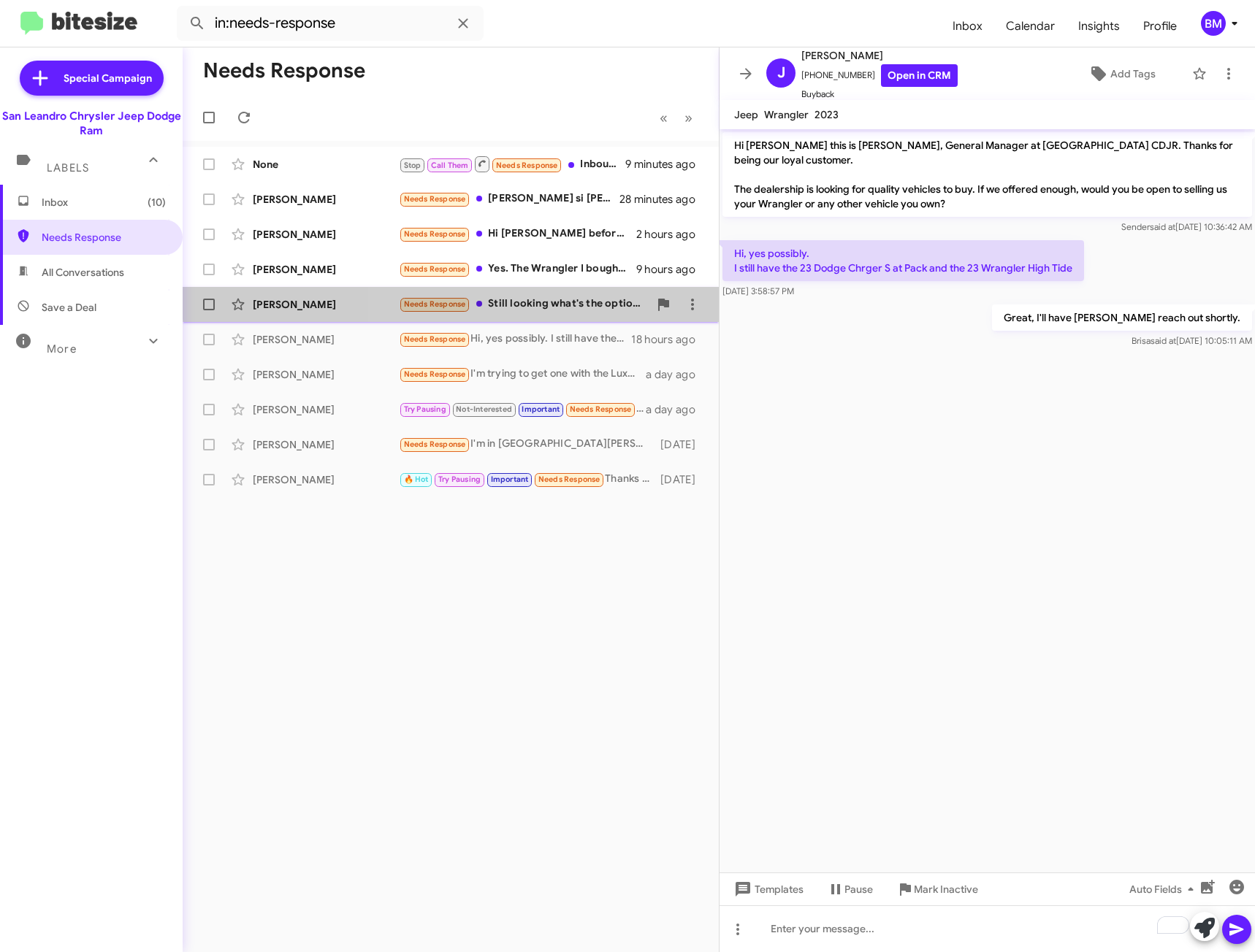
click at [508, 299] on div "Needs Response Still looking what's the options on that electric dodge blue cha…" at bounding box center [523, 304] width 249 height 17
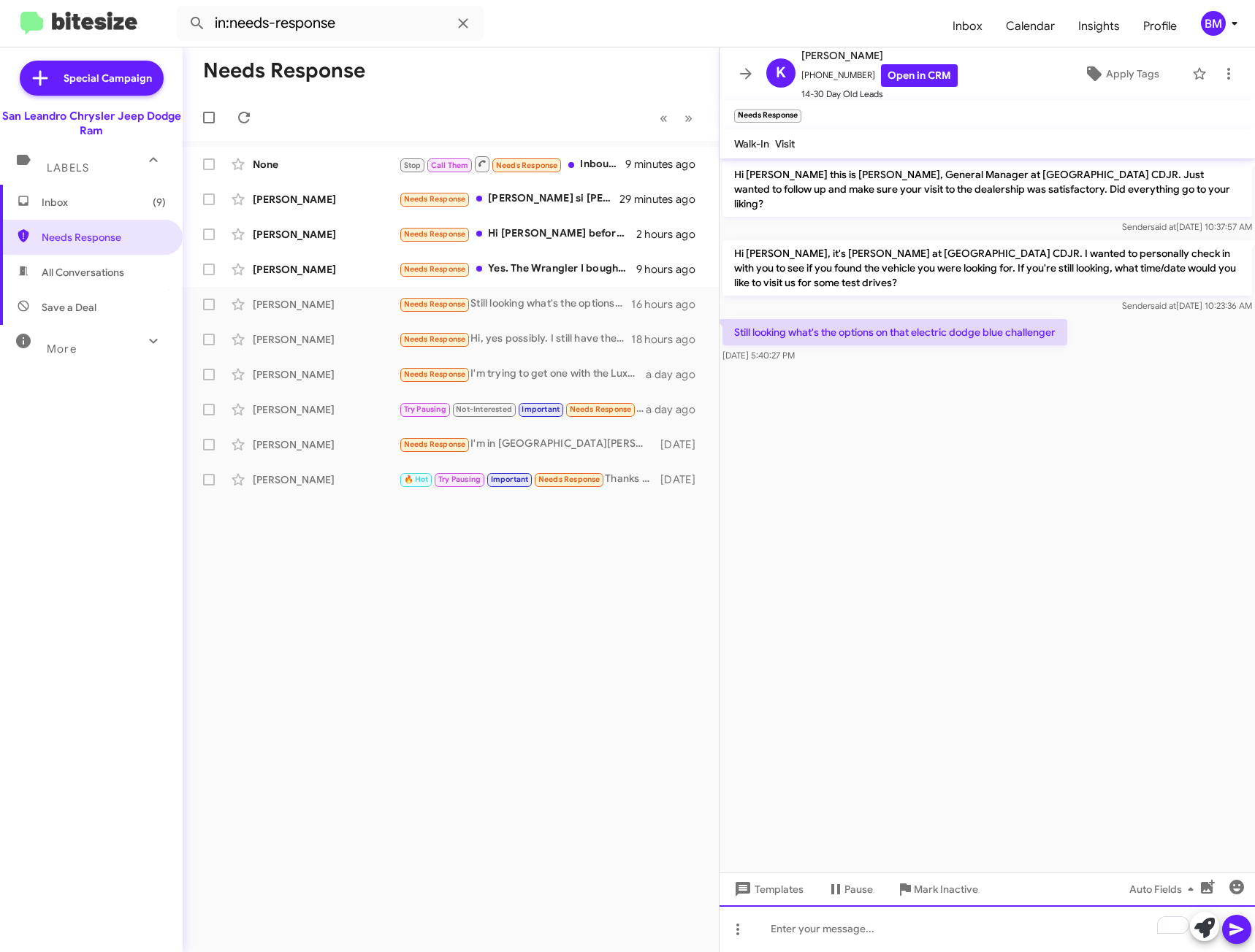
click at [956, 932] on div "To enrich screen reader interactions, please activate Accessibility in Grammarl…" at bounding box center [987, 929] width 535 height 47
click at [1027, 938] on div "To enrich screen reader interactions, please activate Accessibility in Grammarl…" at bounding box center [987, 929] width 535 height 47
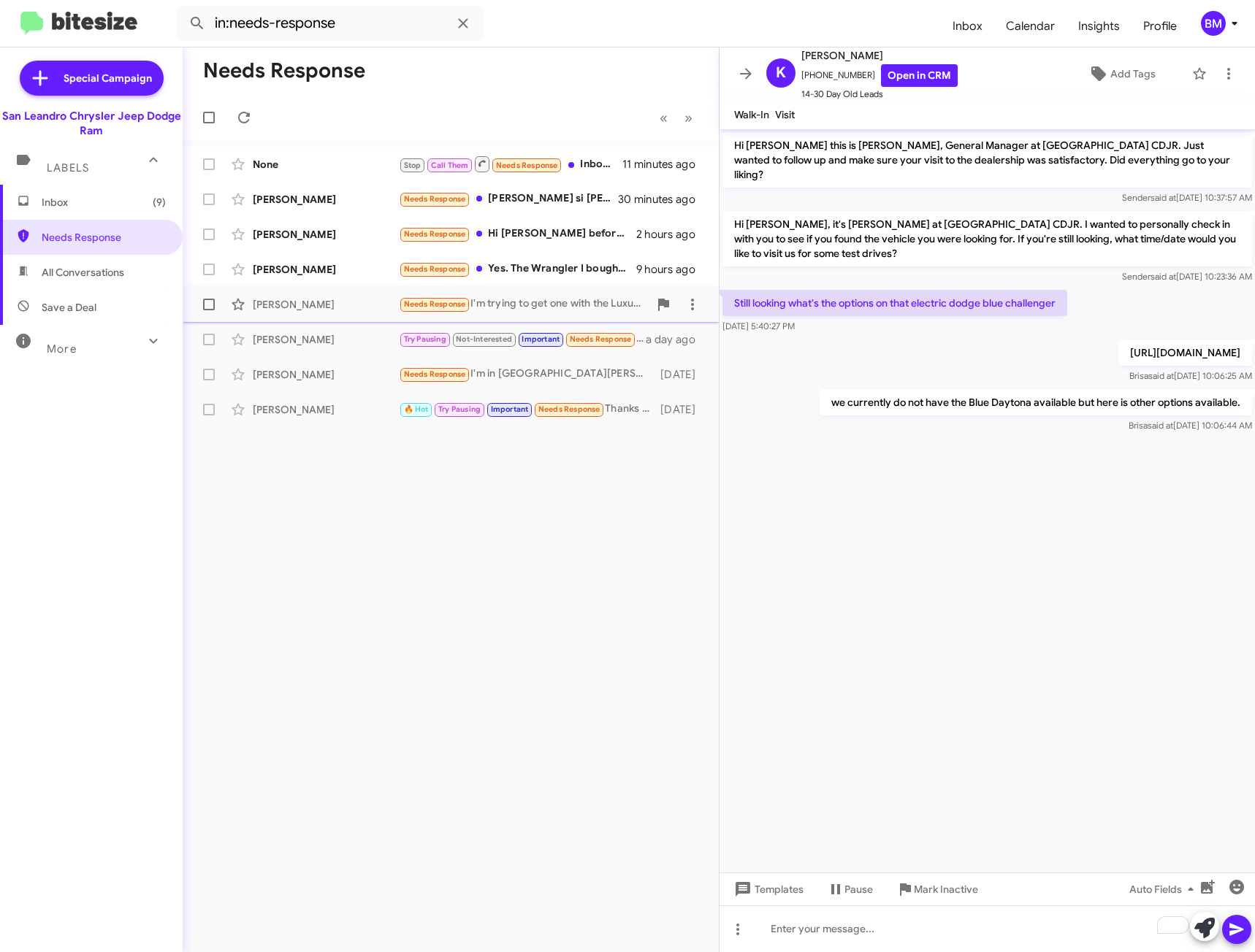
click at [578, 291] on div "[PERSON_NAME] Needs Response I'm trying to get one with the Luxury II package a…" at bounding box center [450, 304] width 513 height 30
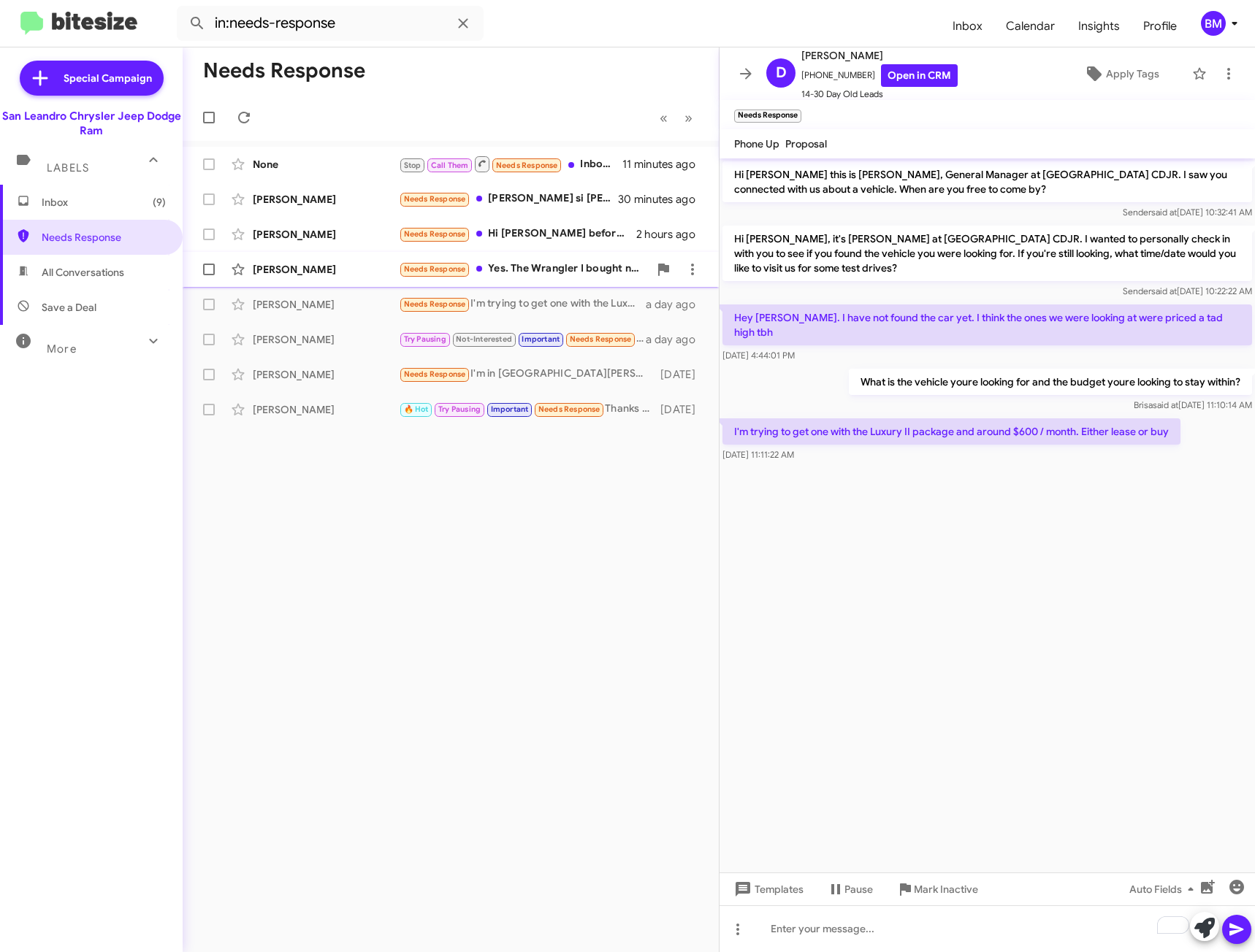
click at [573, 266] on div "Needs Response Yes. The Wrangler I bought now only has 38,130 miles in it. What…" at bounding box center [523, 269] width 249 height 17
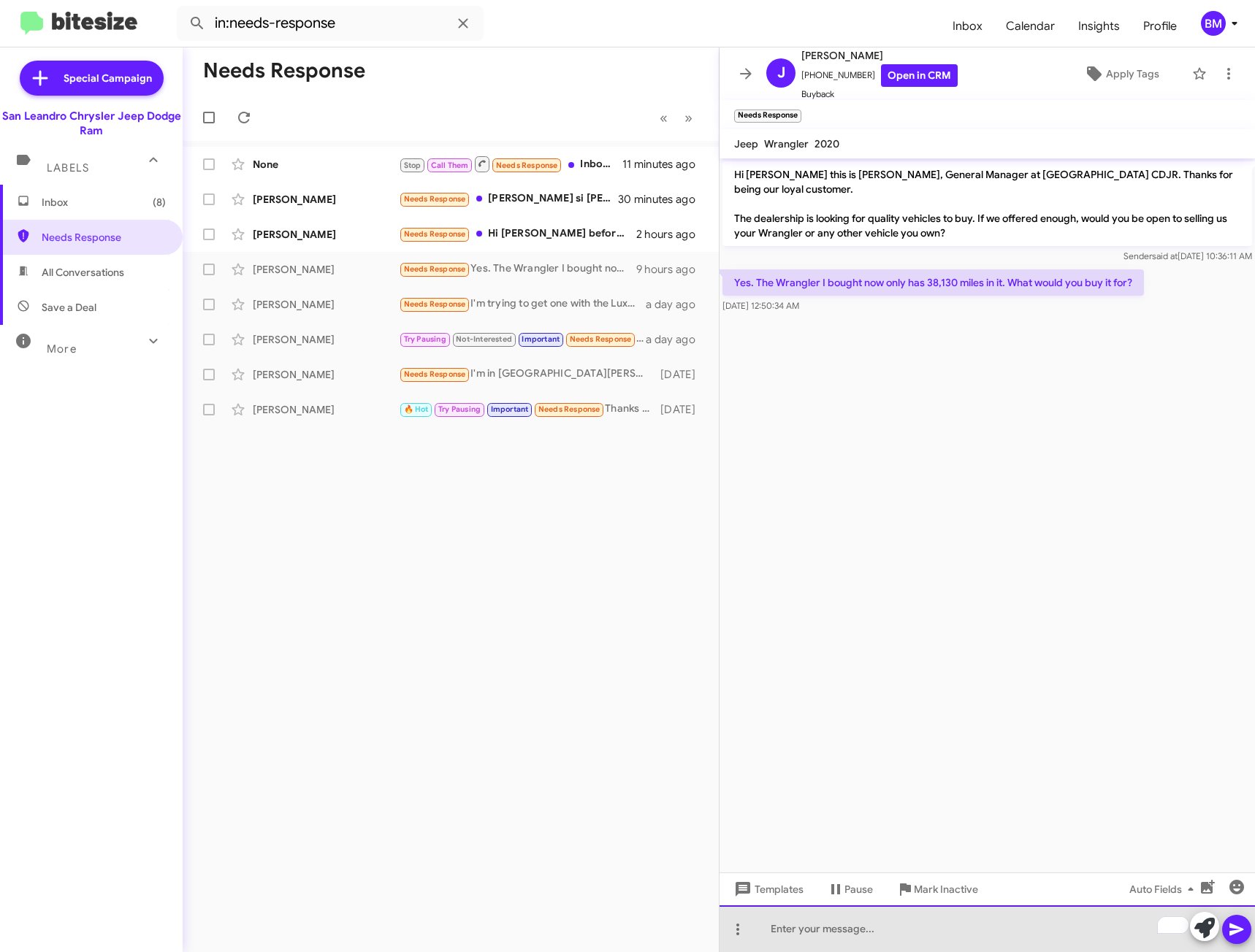
click at [852, 932] on div "To enrich screen reader interactions, please activate Accessibility in Grammarl…" at bounding box center [987, 929] width 535 height 47
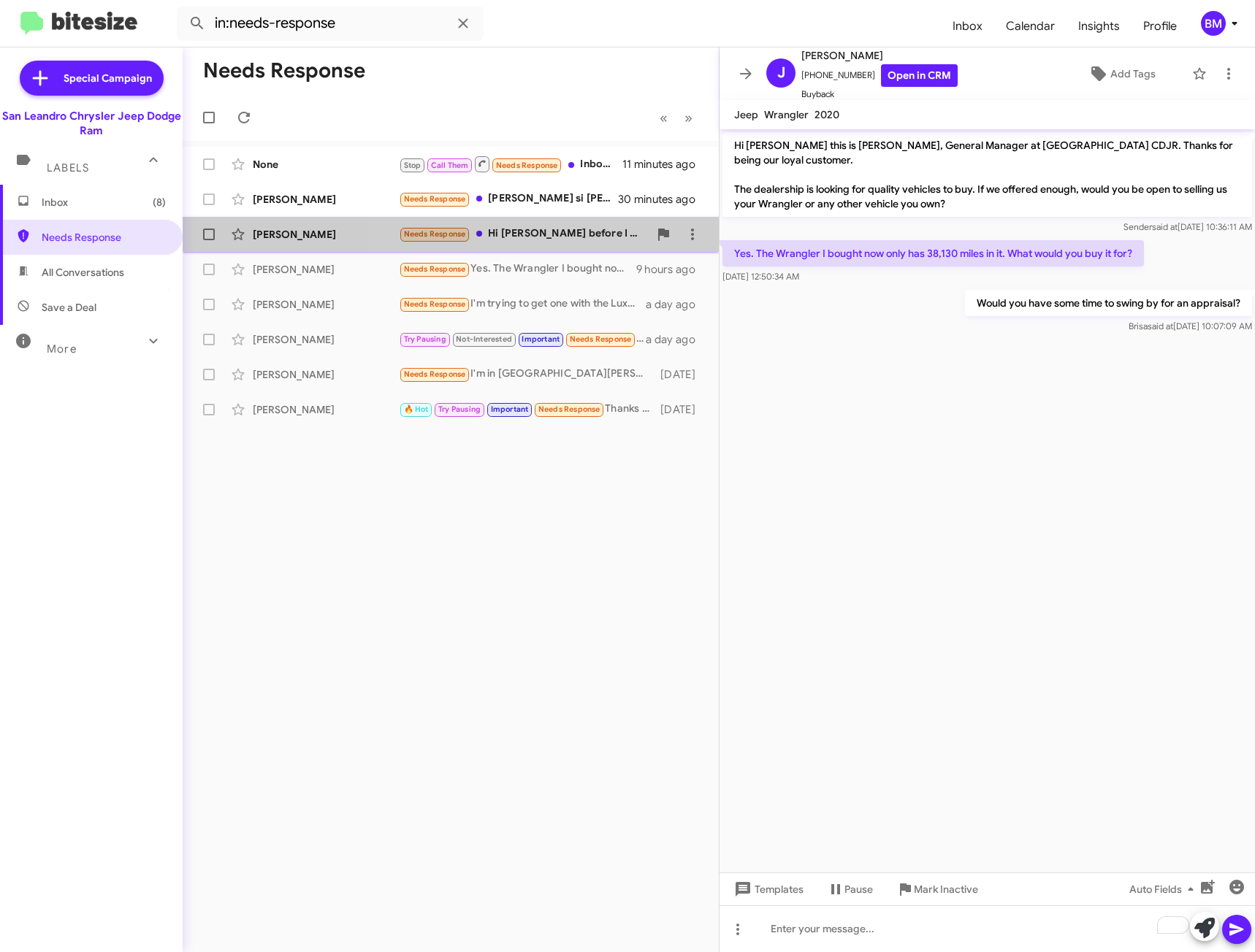
click at [563, 230] on div "Needs Response Hi [PERSON_NAME] before I do come by what's the qualifications f…" at bounding box center [523, 234] width 249 height 17
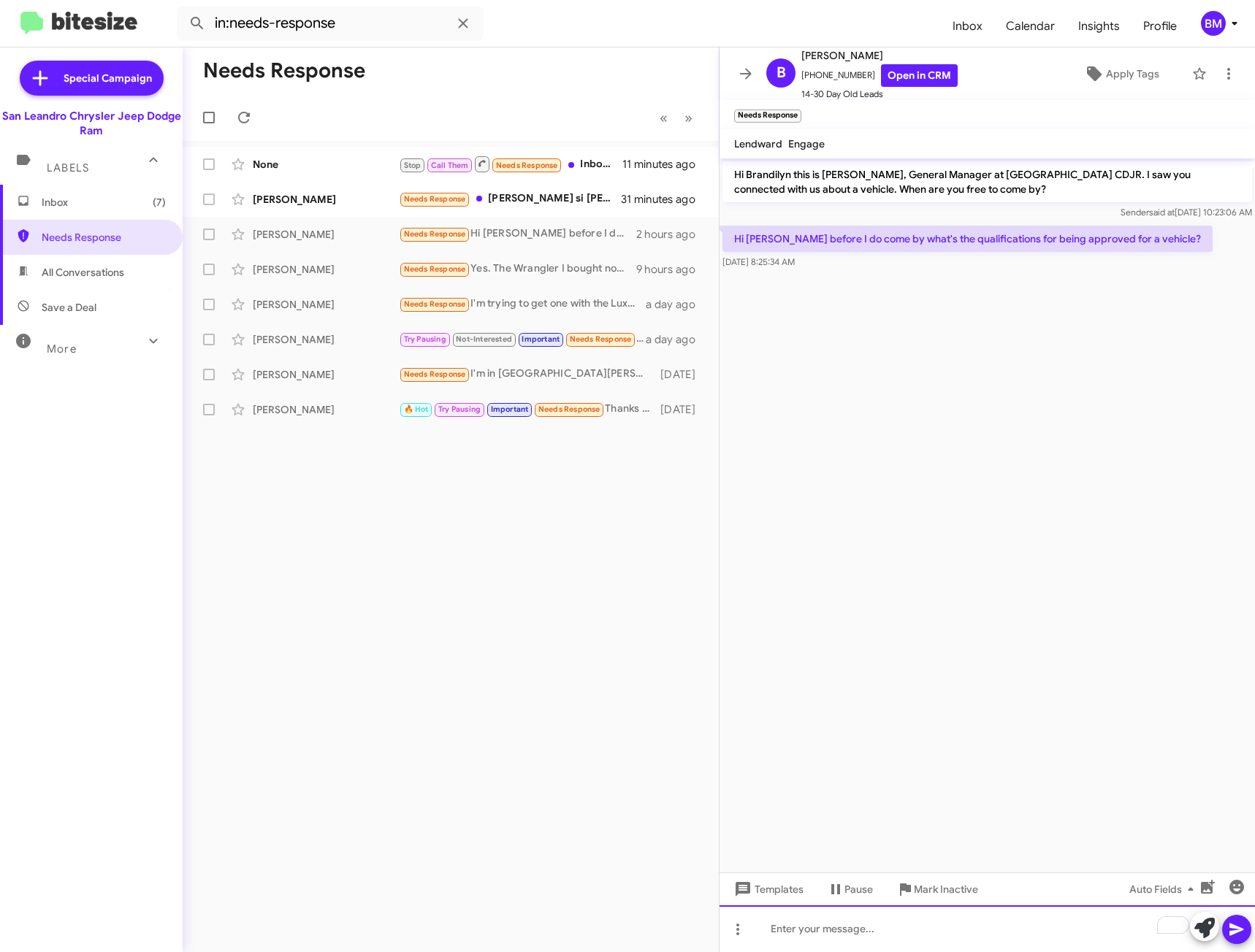
click at [1006, 922] on div "To enrich screen reader interactions, please activate Accessibility in Grammarl…" at bounding box center [987, 929] width 535 height 47
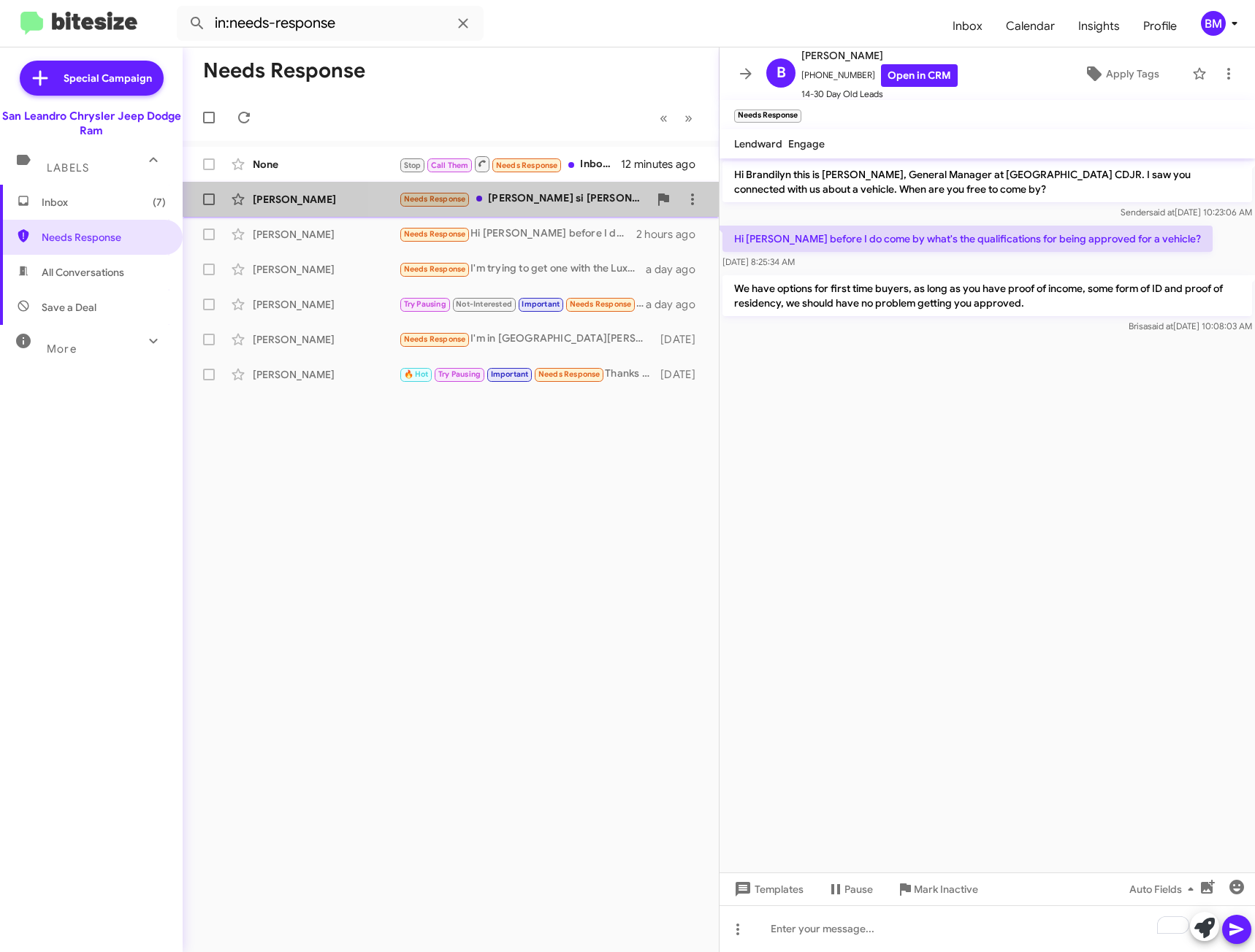
click at [576, 199] on div "Needs Response [PERSON_NAME] si [PERSON_NAME] mi Grand Cherokee dame 15, 000 ca…" at bounding box center [523, 199] width 249 height 17
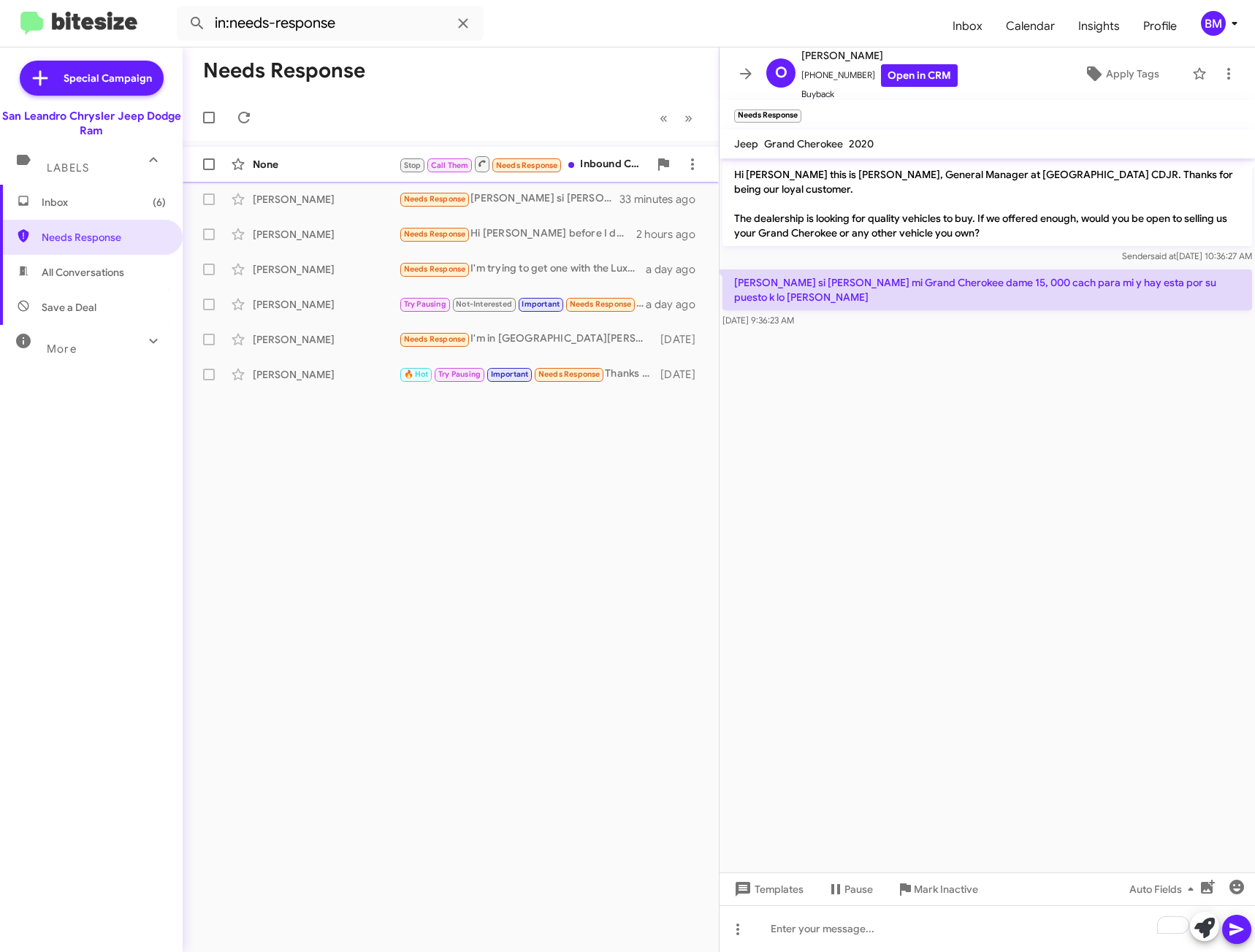
click at [591, 165] on div "Stop Call Them Needs Response Inbound Call" at bounding box center [523, 164] width 249 height 18
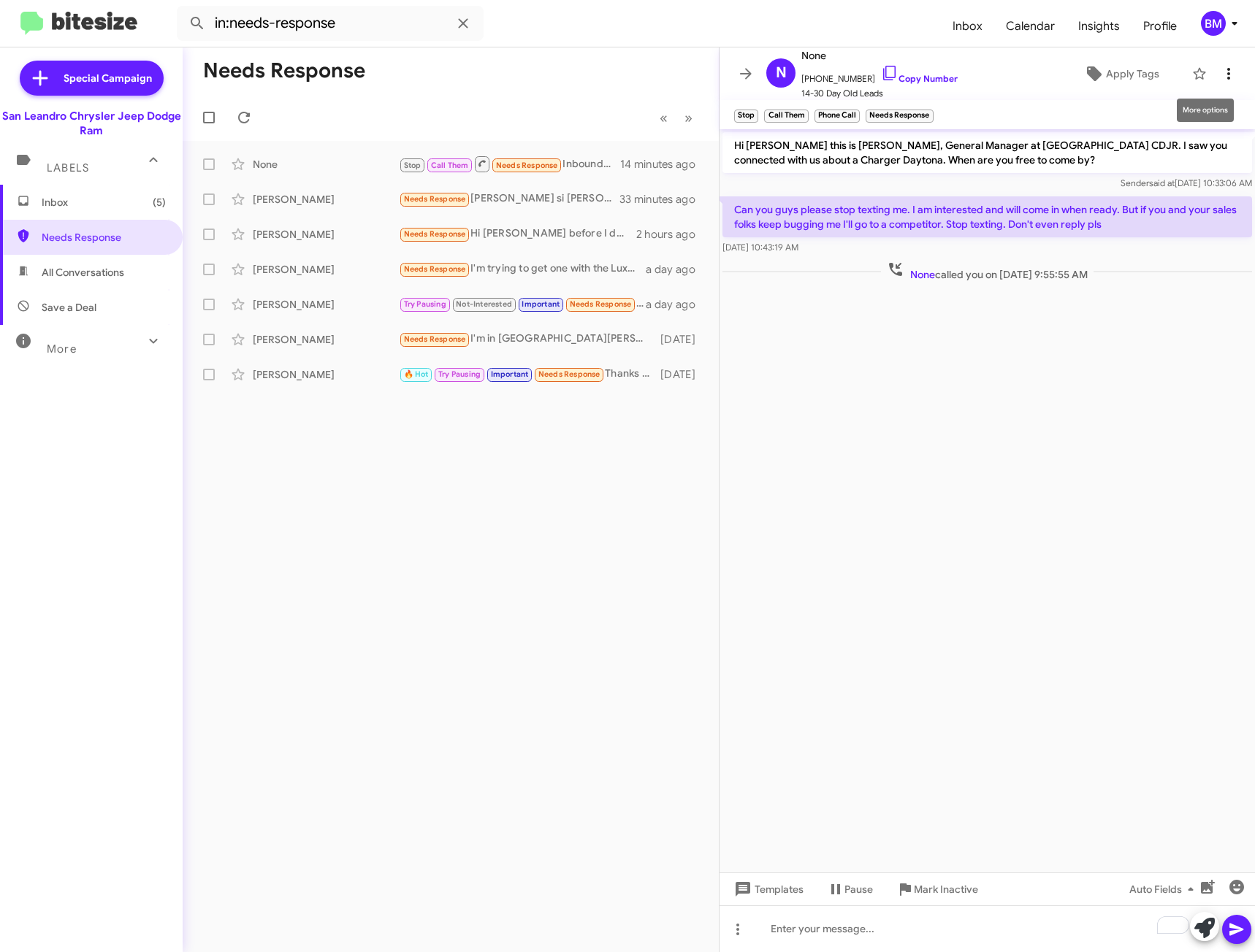
click at [1222, 72] on icon at bounding box center [1228, 74] width 17 height 17
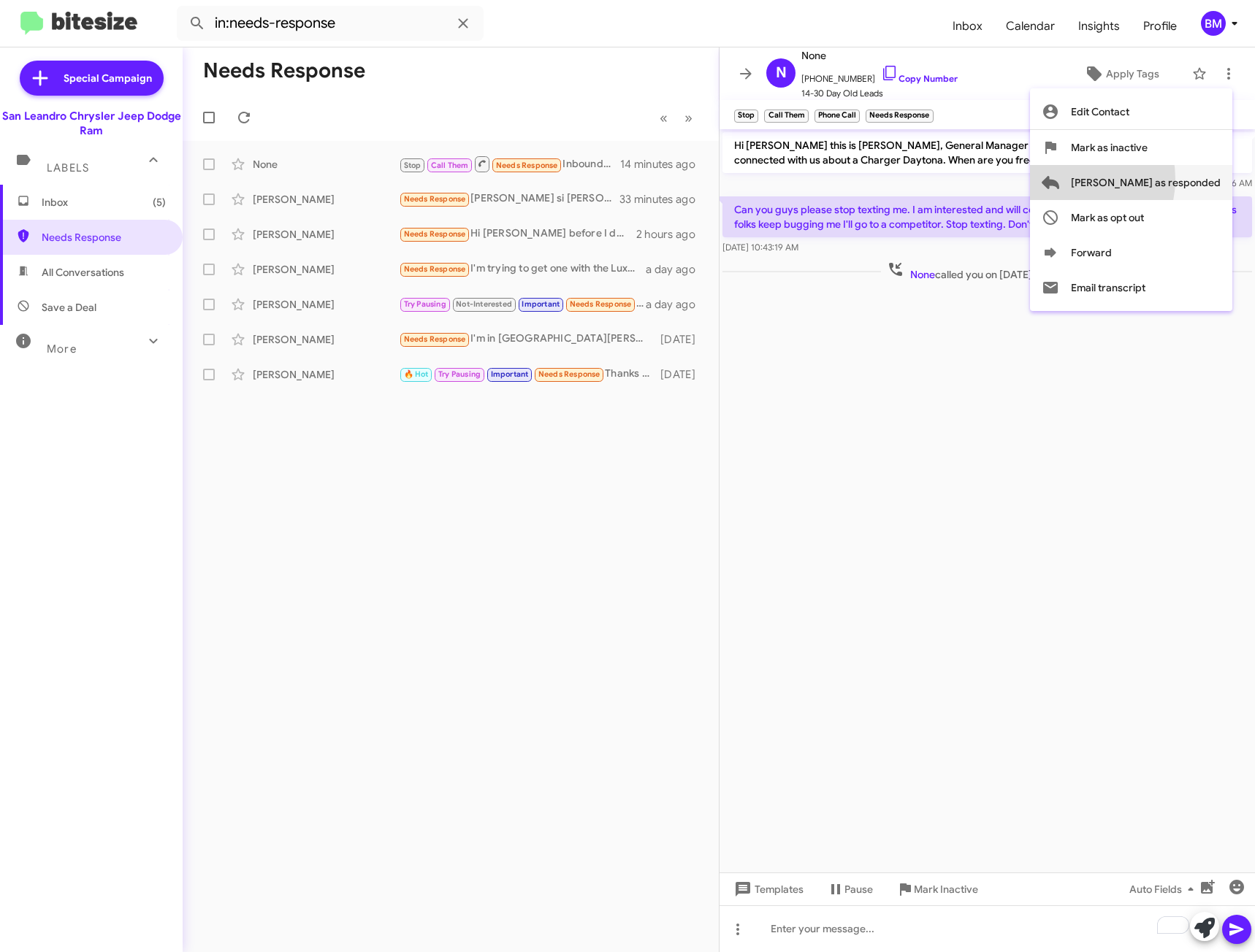
click at [1125, 179] on button "[PERSON_NAME] as responded" at bounding box center [1131, 183] width 202 height 35
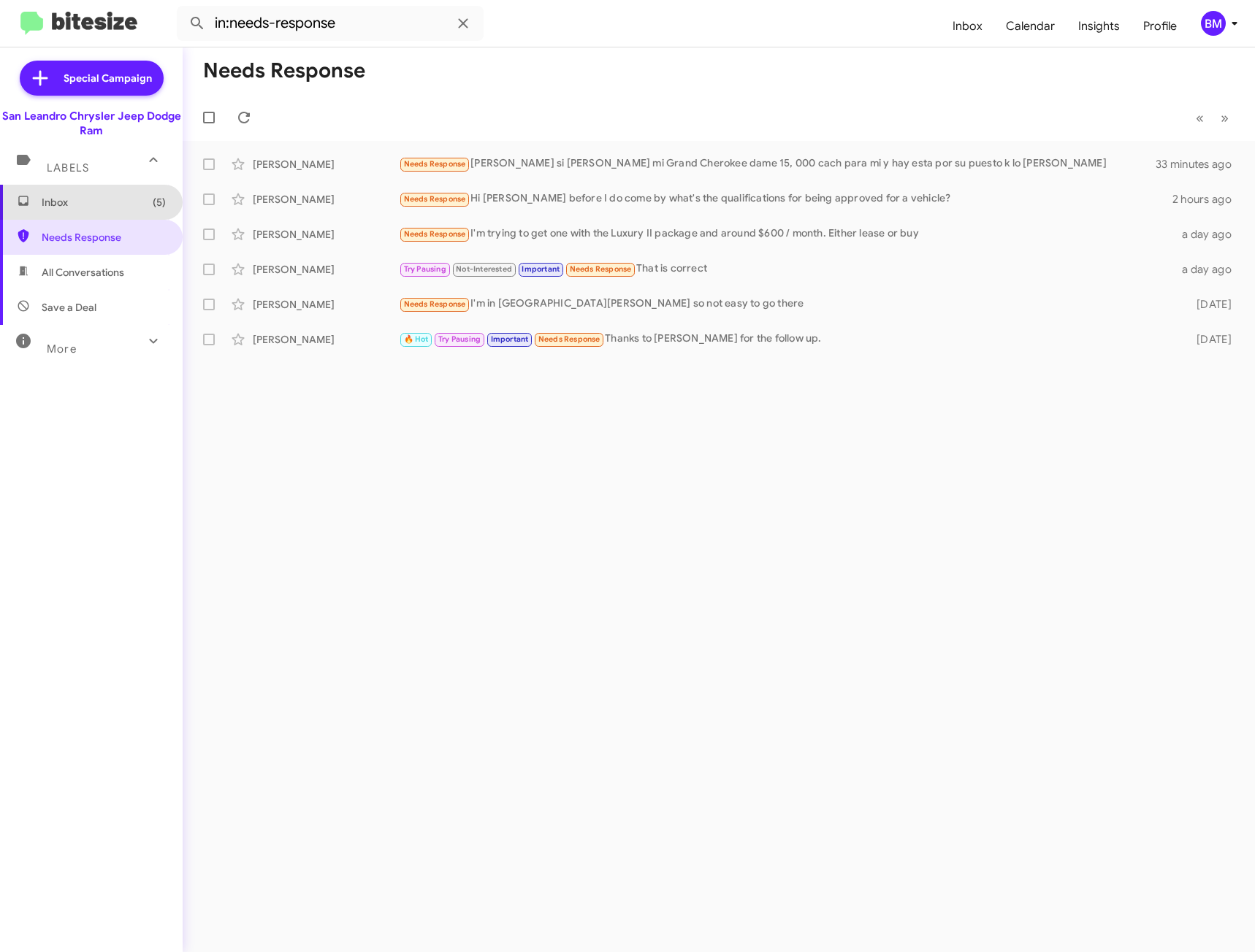
click at [131, 212] on span "Inbox (5)" at bounding box center [91, 202] width 183 height 35
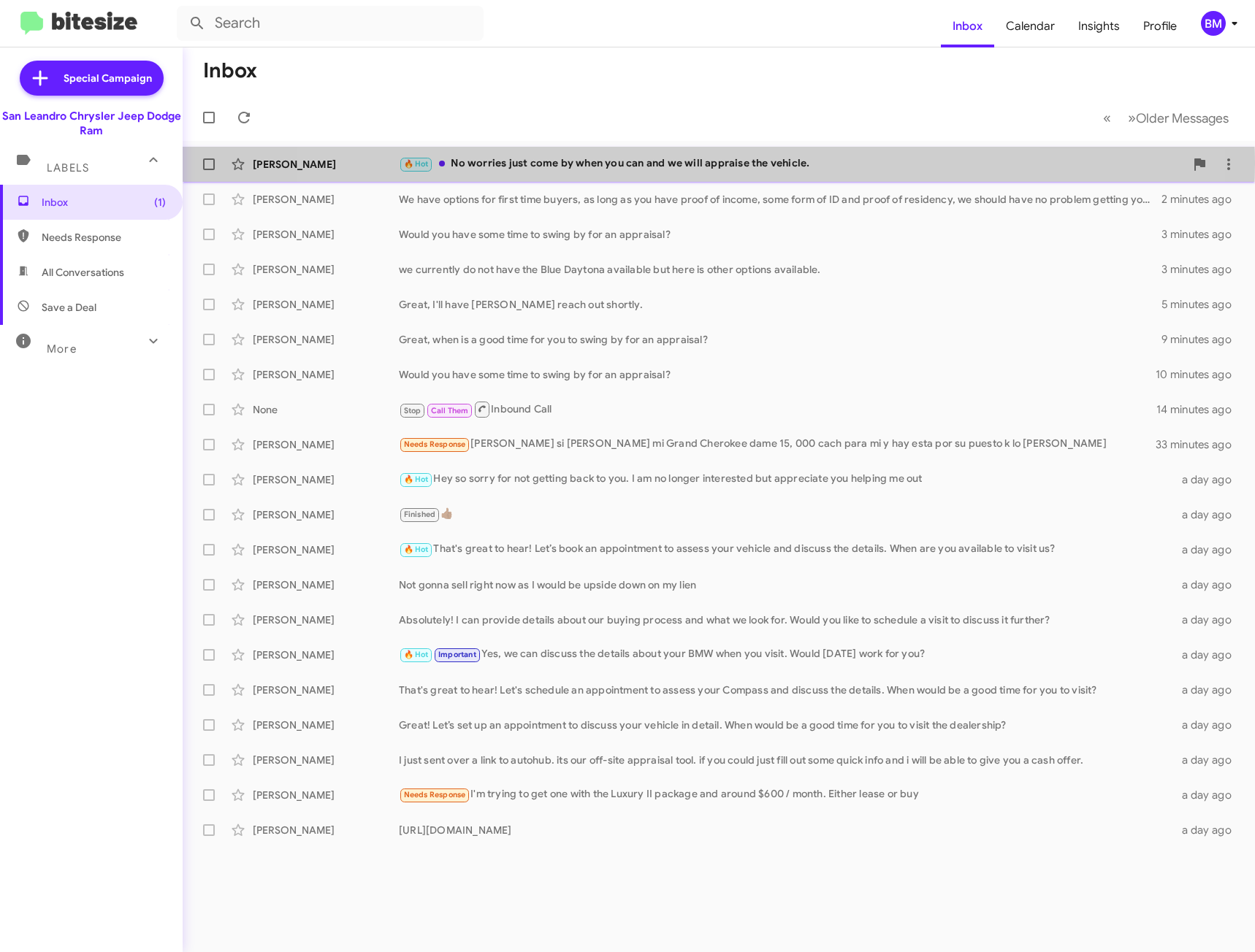
click at [683, 164] on div "🔥 Hot No worries just come by when you can and we will appraise the vehicle." at bounding box center [792, 164] width 786 height 17
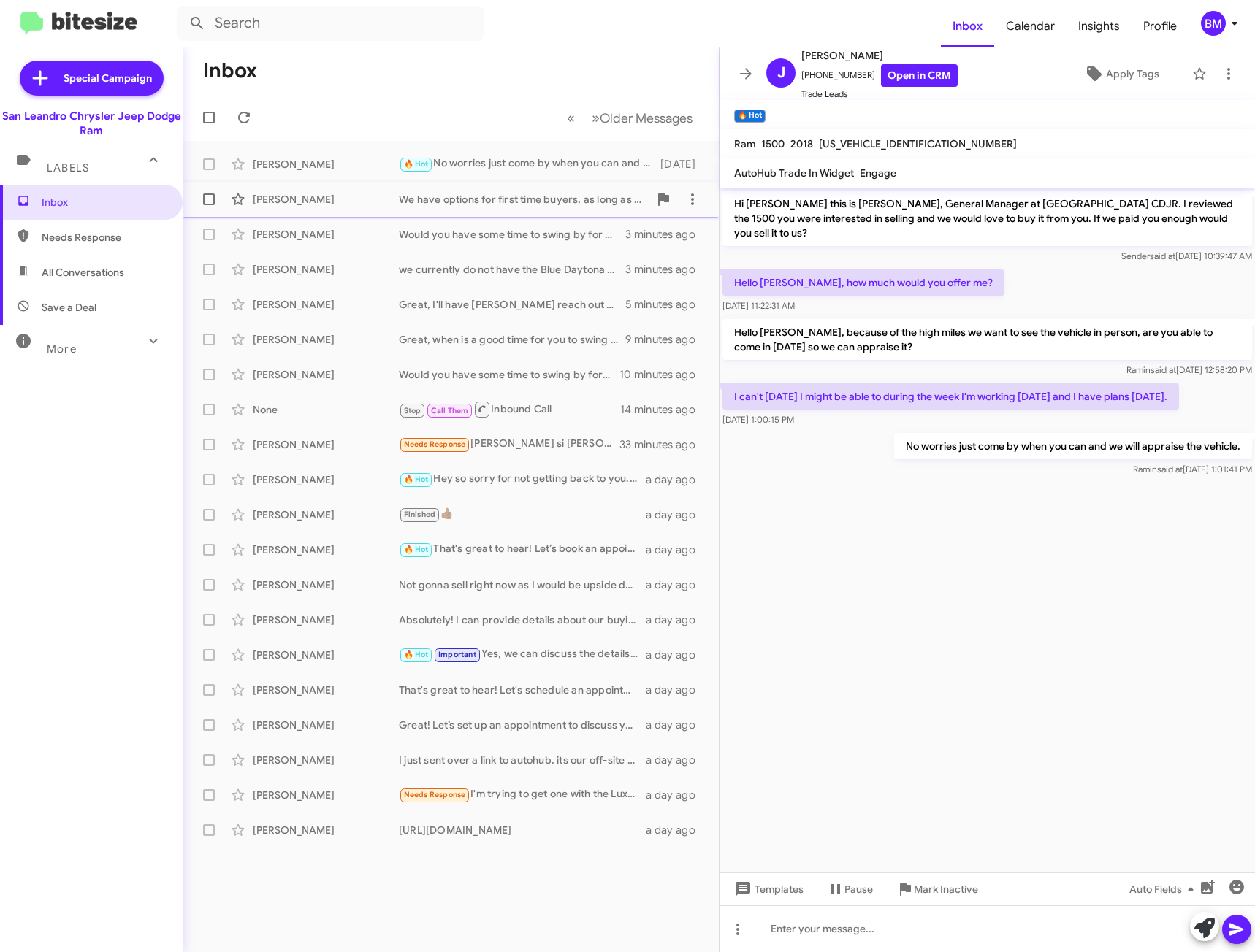
click at [497, 198] on div "We have options for first time buyers, as long as you have proof of income, som…" at bounding box center [523, 199] width 249 height 14
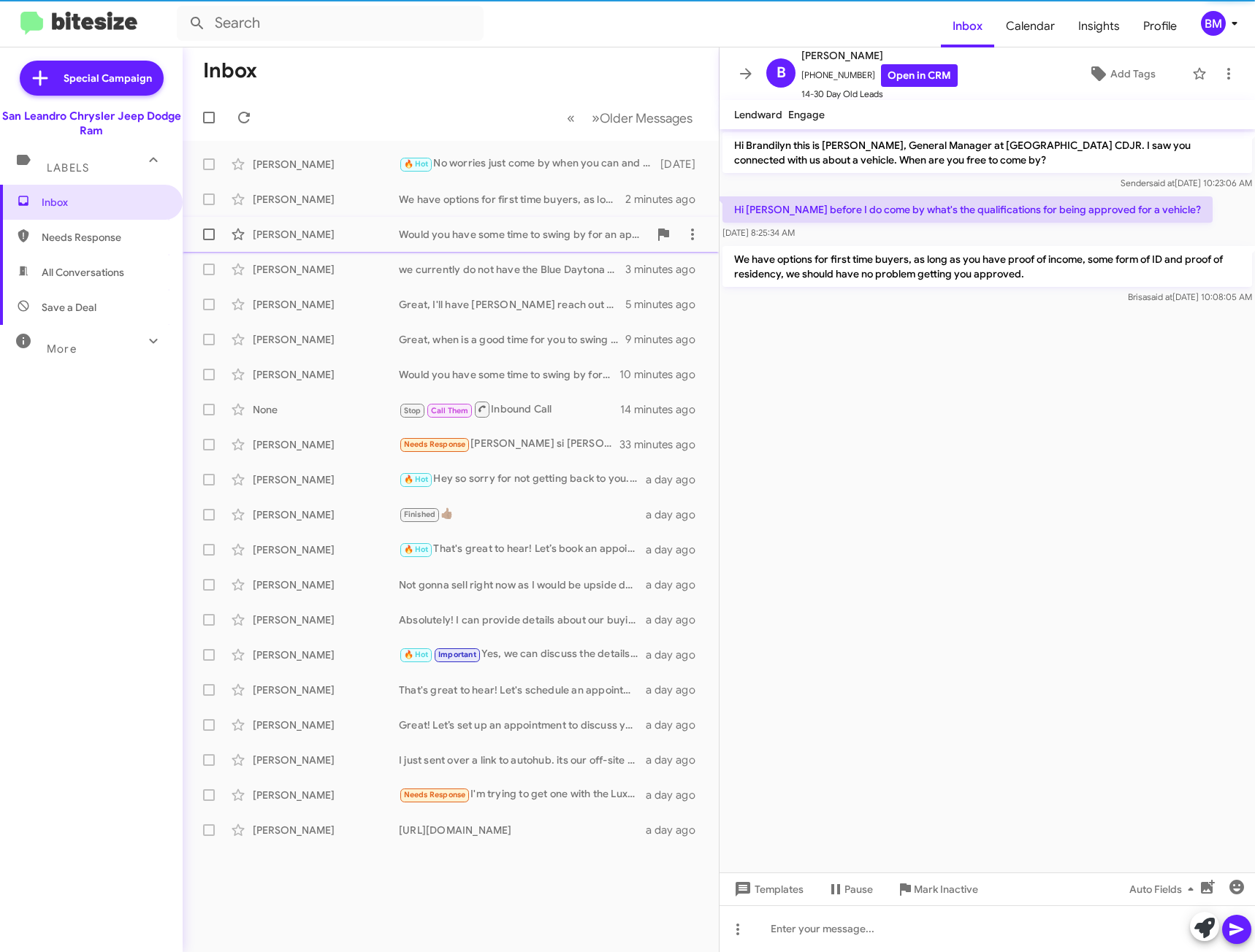
click at [494, 245] on div "[PERSON_NAME] Would you have some time to swing by for an appraisal? 3 minutes …" at bounding box center [450, 234] width 513 height 30
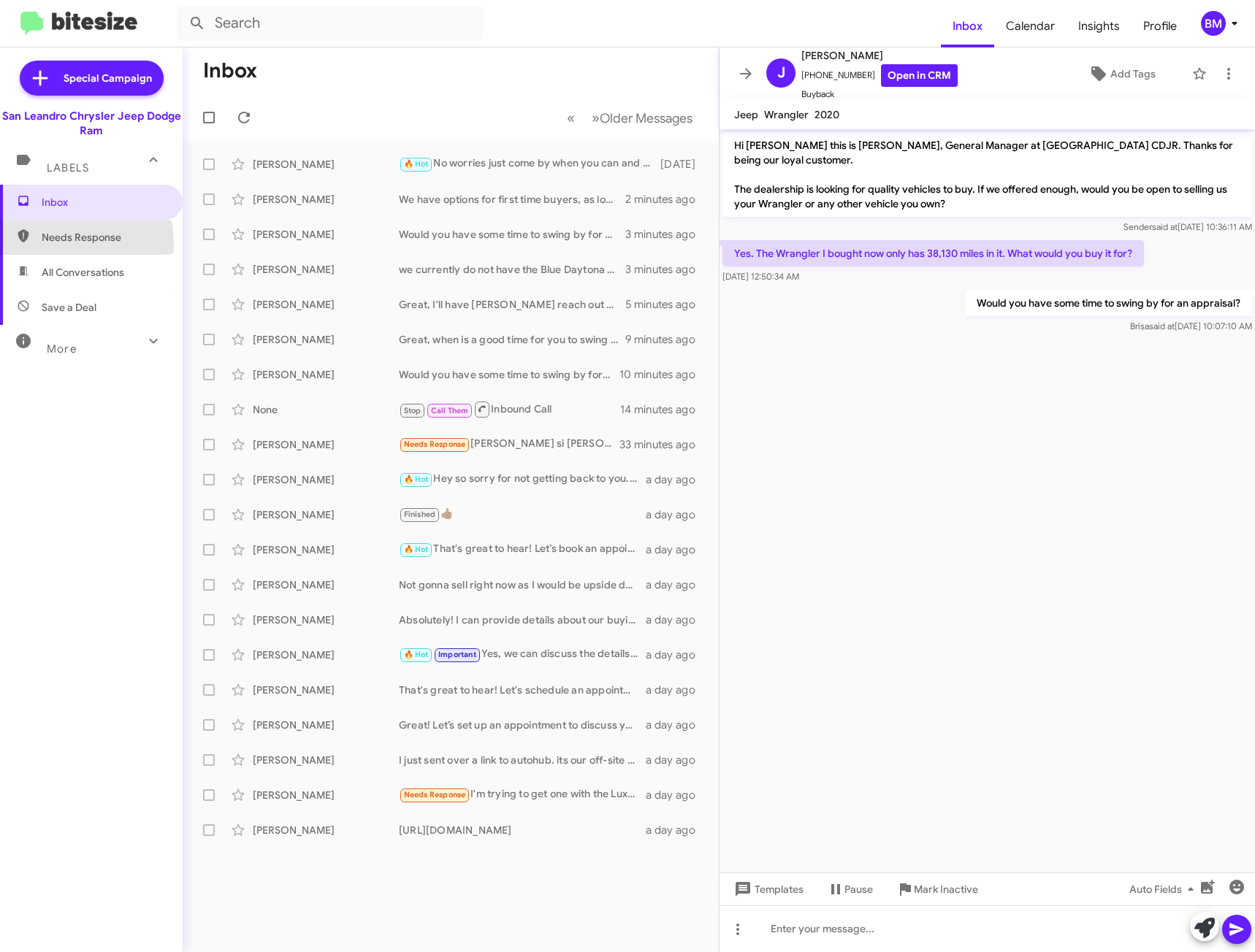
click at [32, 245] on span "Needs Response" at bounding box center [91, 237] width 183 height 35
type input "in:needs-response"
